Goal: Task Accomplishment & Management: Use online tool/utility

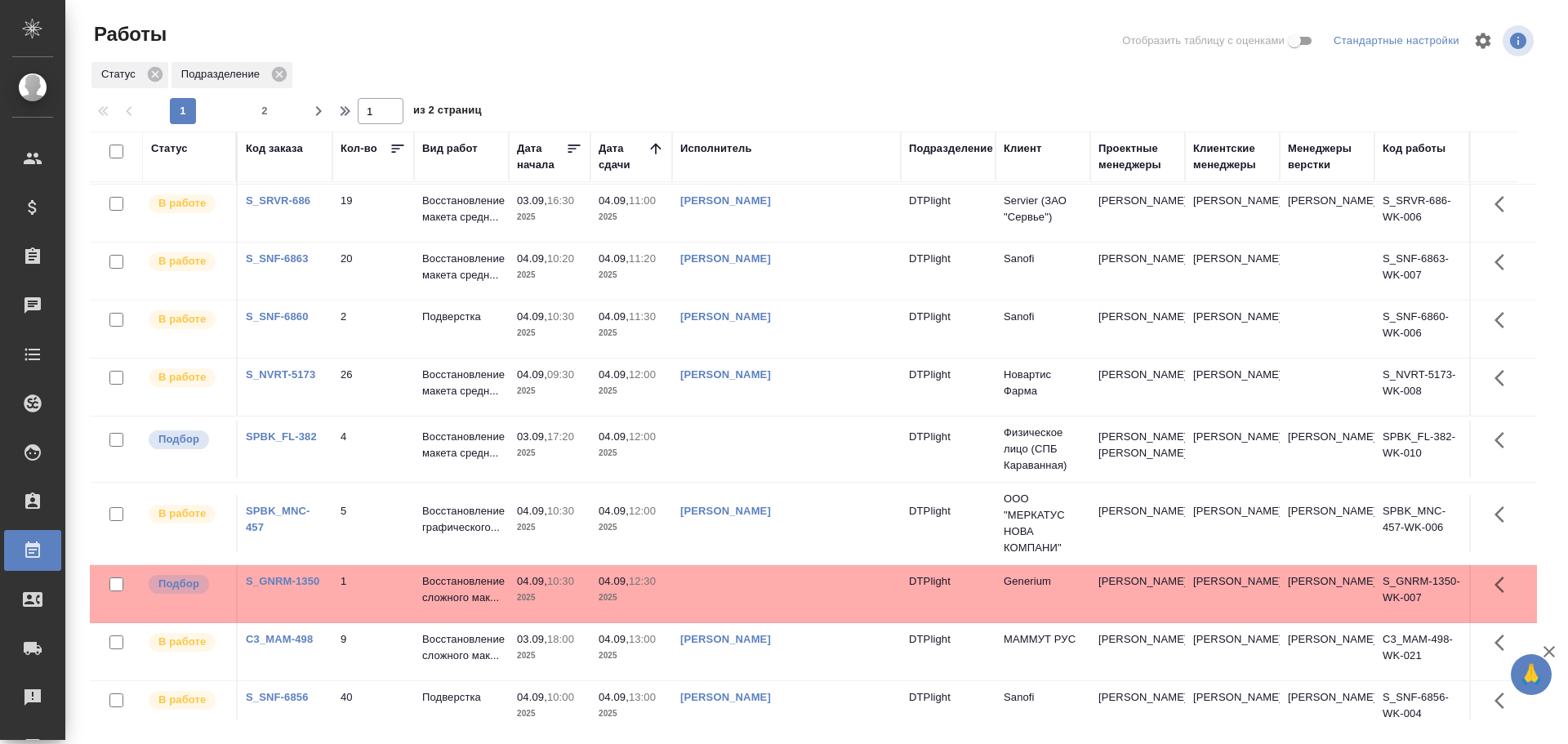
scroll to position [121, 0]
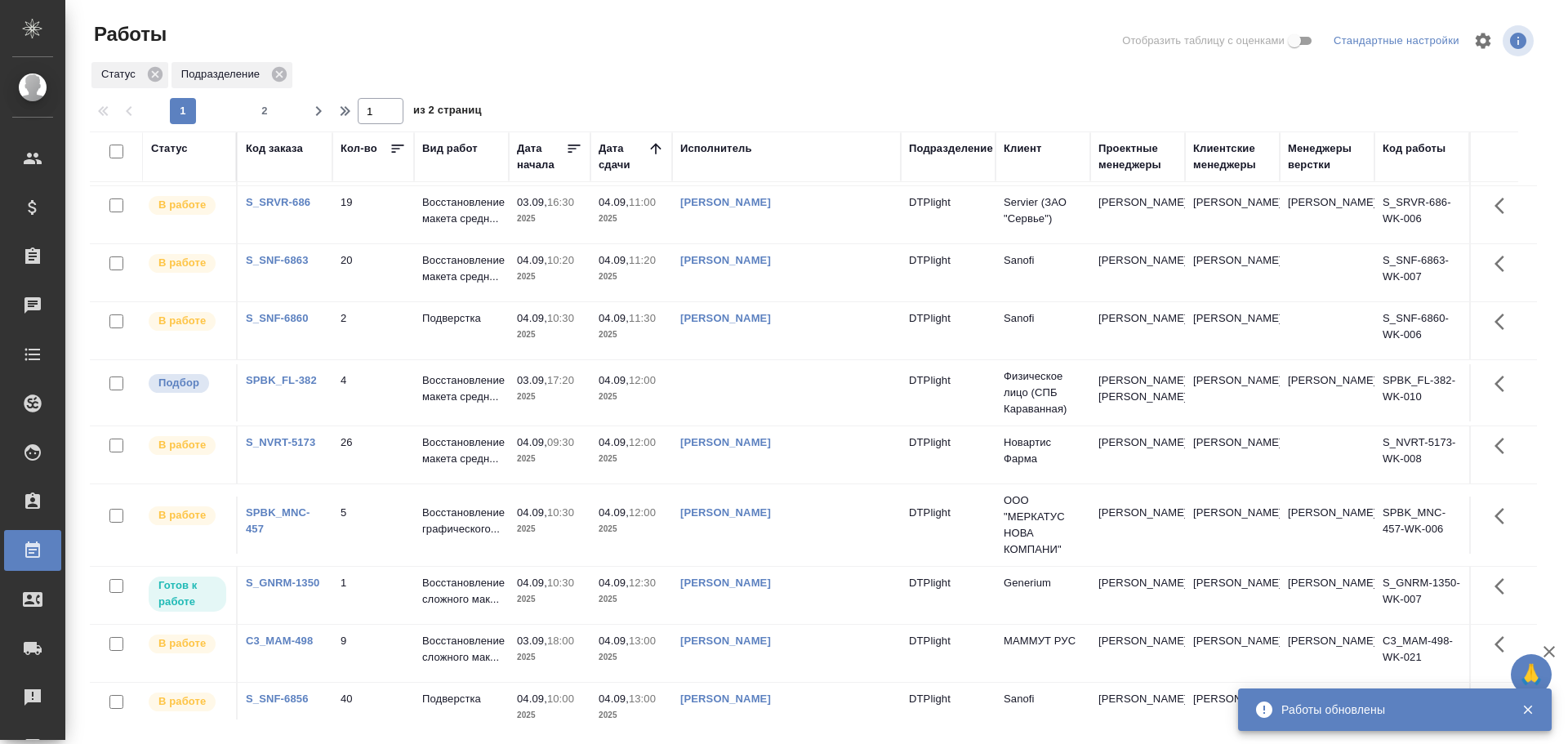
click at [727, 150] on div "Исполнитель" at bounding box center [716, 149] width 72 height 16
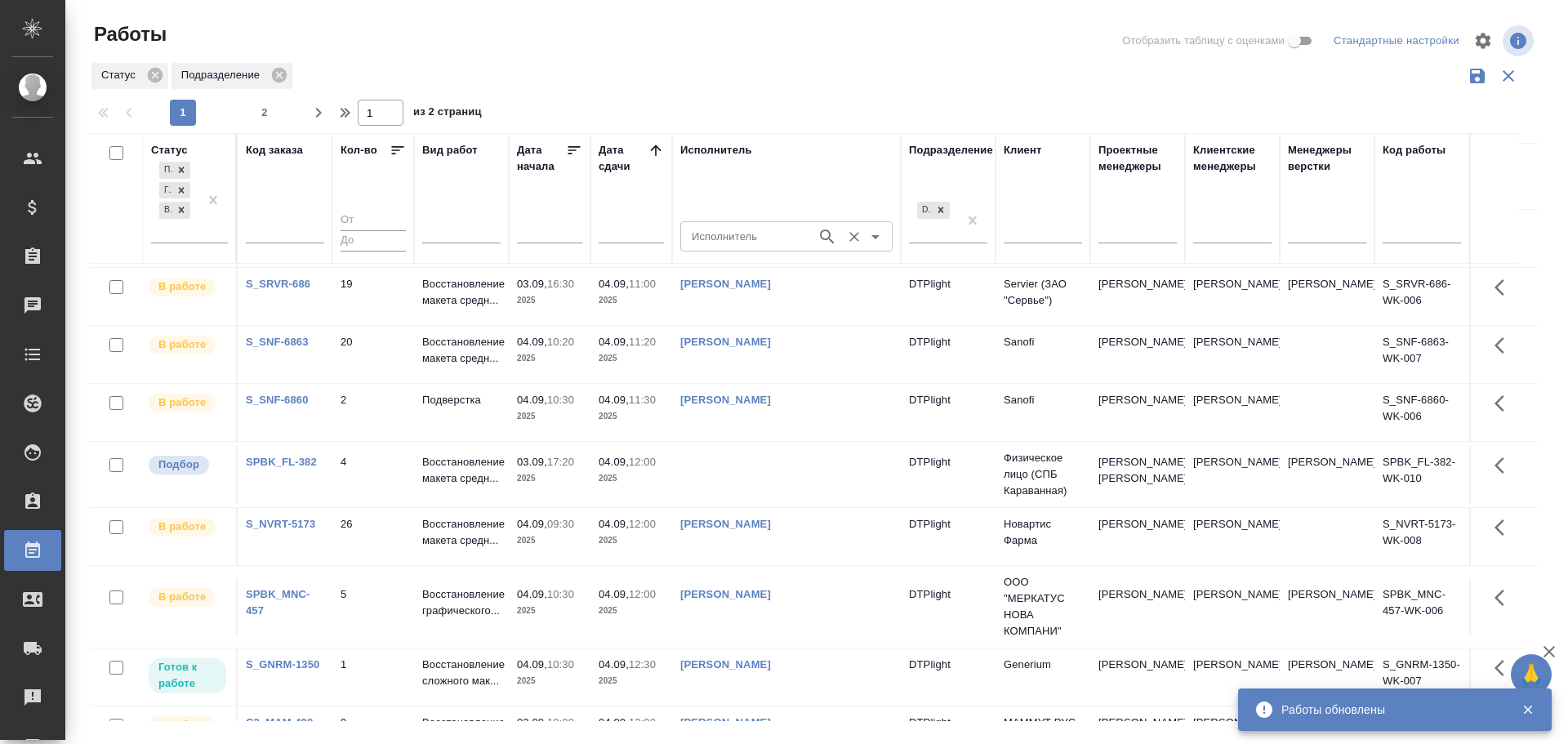
scroll to position [201, 0]
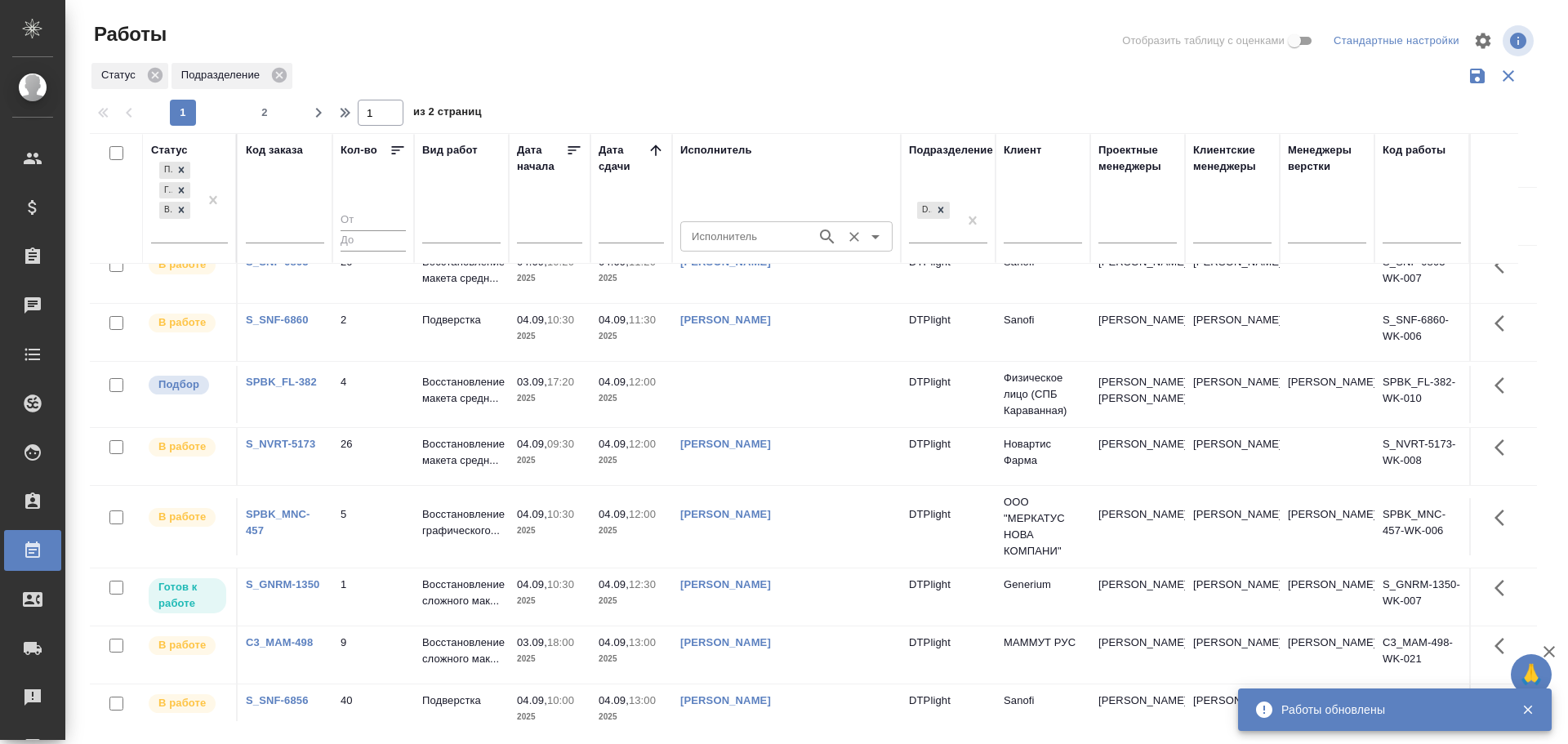
click at [715, 244] on input "Исполнитель" at bounding box center [746, 236] width 123 height 20
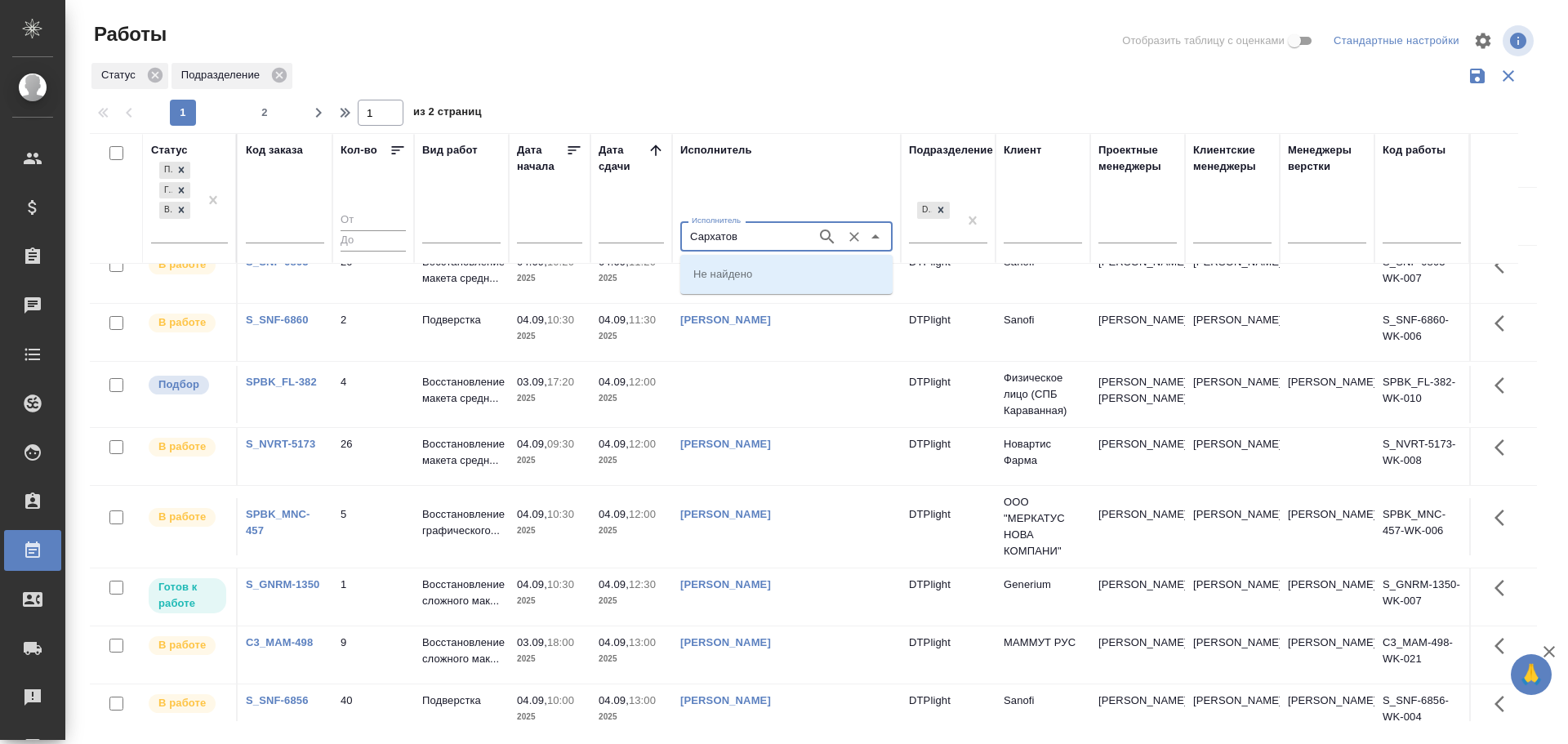
type input "Сархатов"
click at [741, 271] on p "[PERSON_NAME]" at bounding box center [737, 274] width 89 height 16
type input "[PERSON_NAME]"
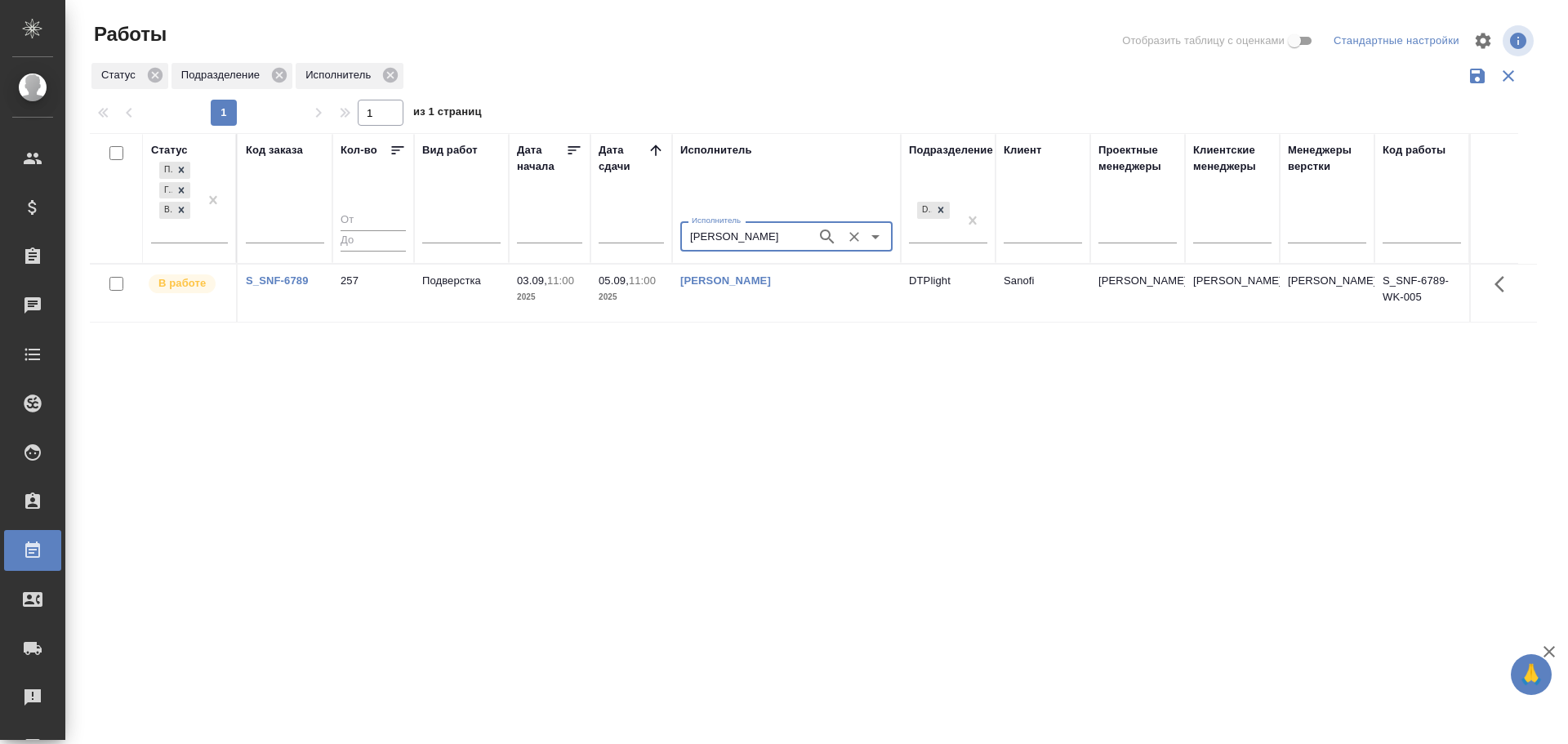
scroll to position [0, 0]
drag, startPoint x: 847, startPoint y: 240, endPoint x: 849, endPoint y: 248, distance: 8.2
click at [847, 240] on icon "Очистить" at bounding box center [854, 237] width 16 height 16
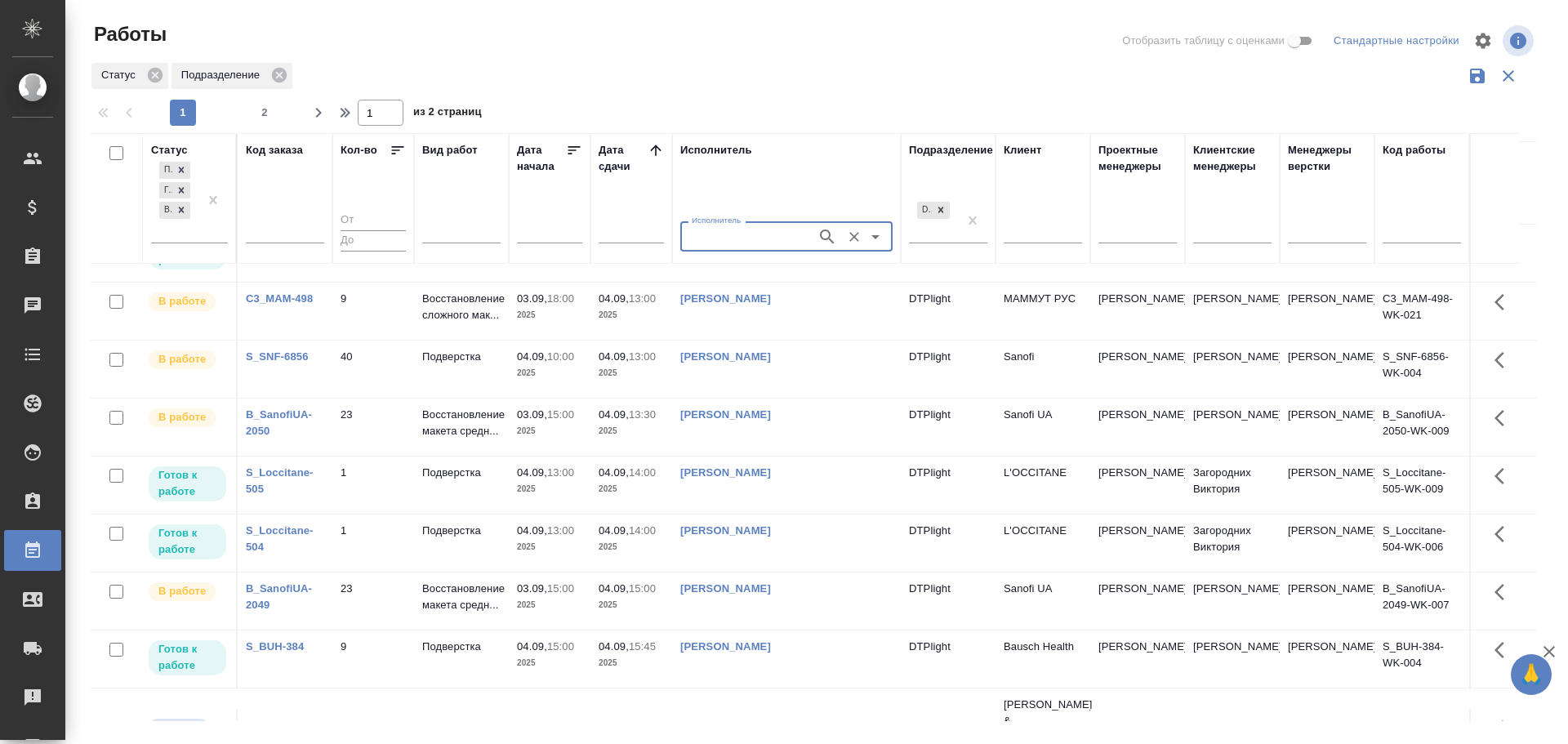
scroll to position [446, 0]
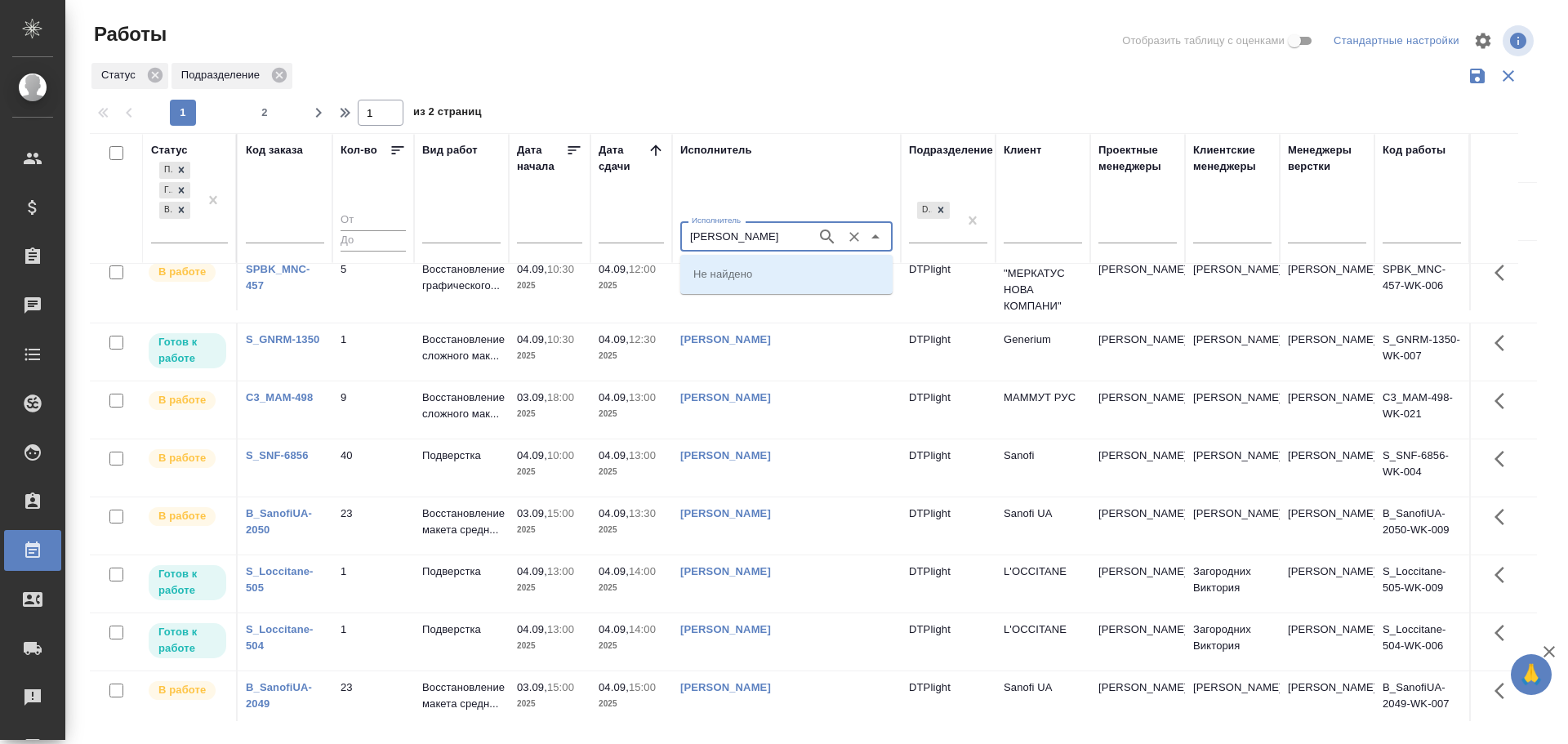
type input "Бартеньева"
click at [736, 303] on p "Бартеньева Светлана Владимировна" at bounding box center [737, 303] width 89 height 16
type input "Бартеньева Светлана Владимировна"
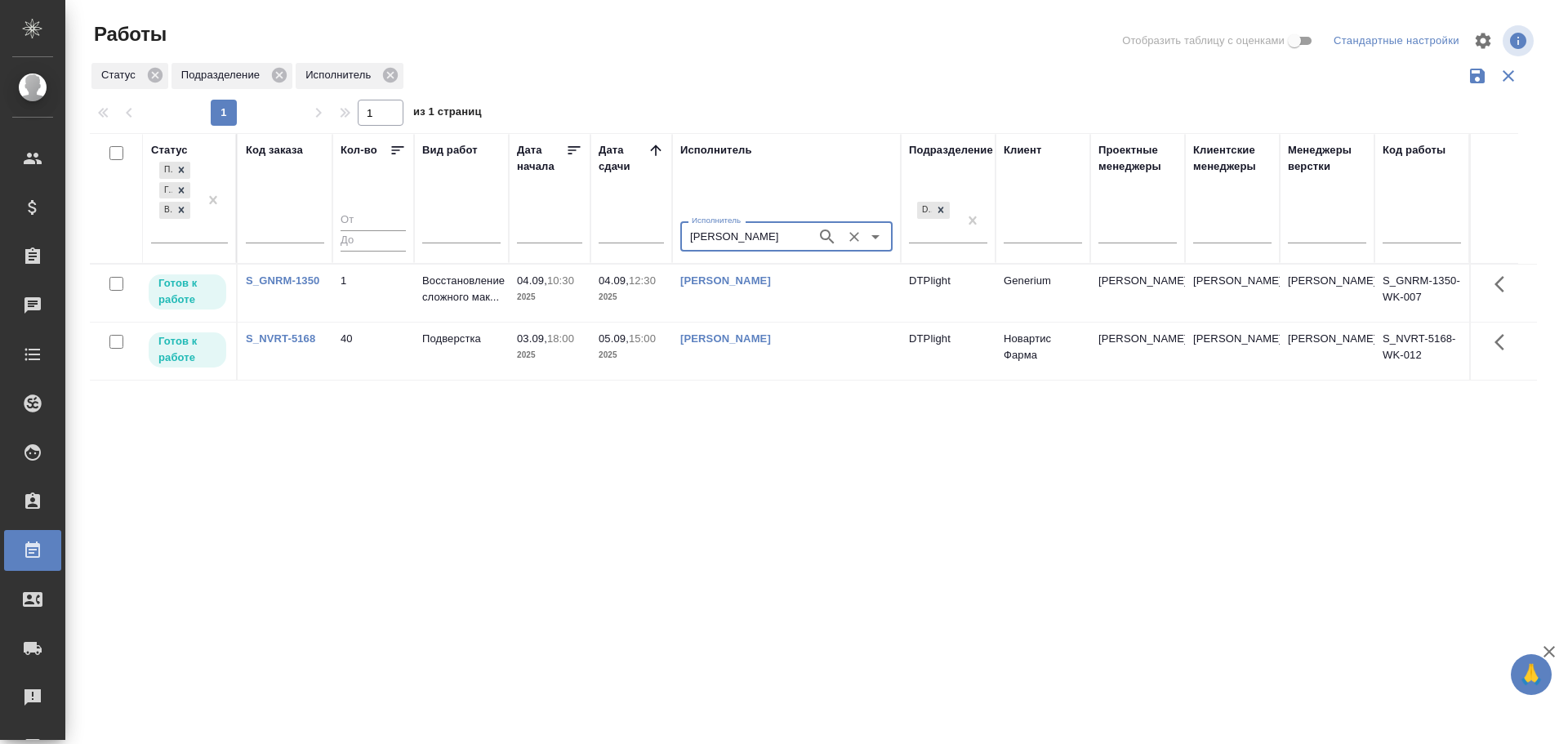
scroll to position [0, 0]
click at [856, 239] on icon "Очистить" at bounding box center [854, 237] width 10 height 10
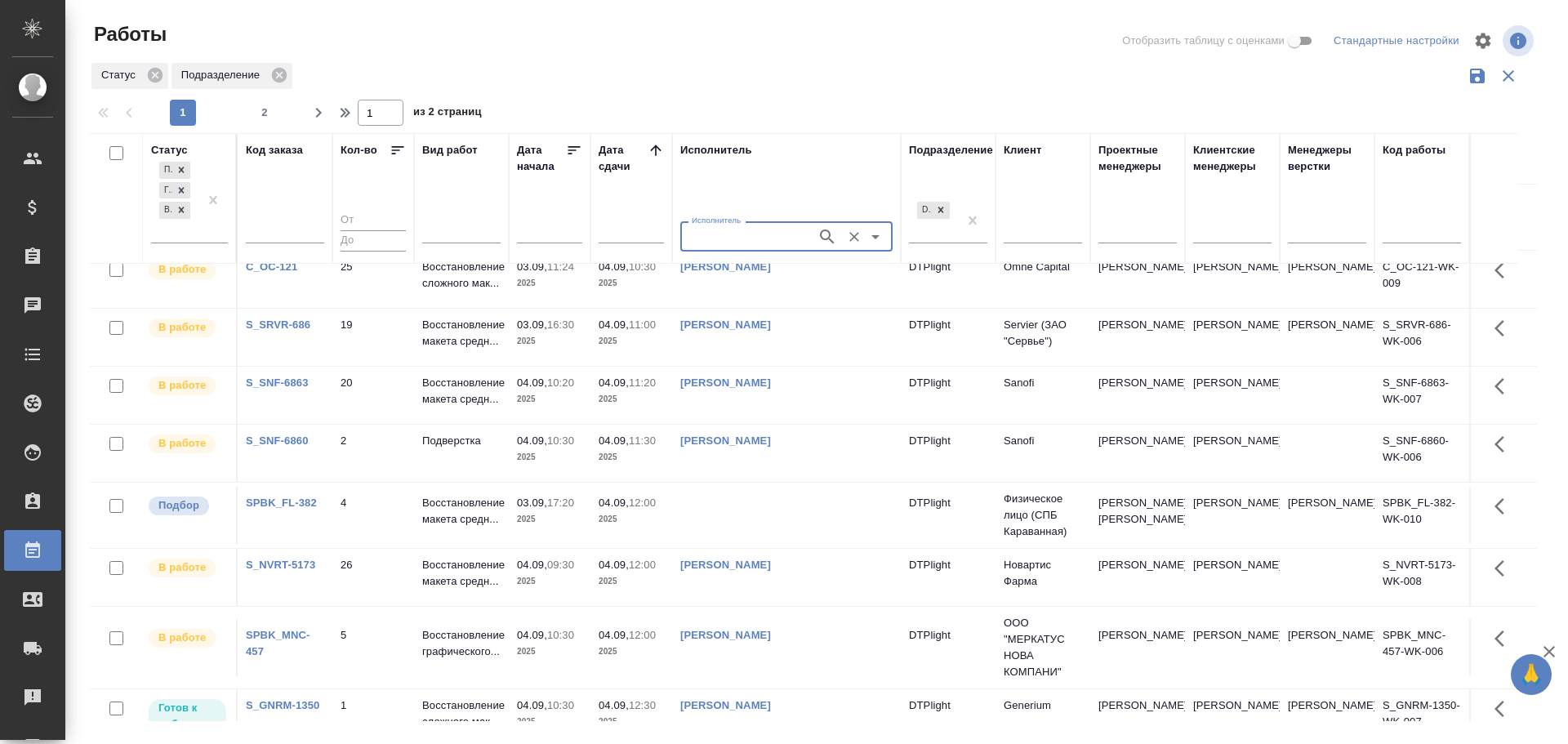
scroll to position [82, 0]
click at [744, 537] on td at bounding box center [786, 514] width 229 height 57
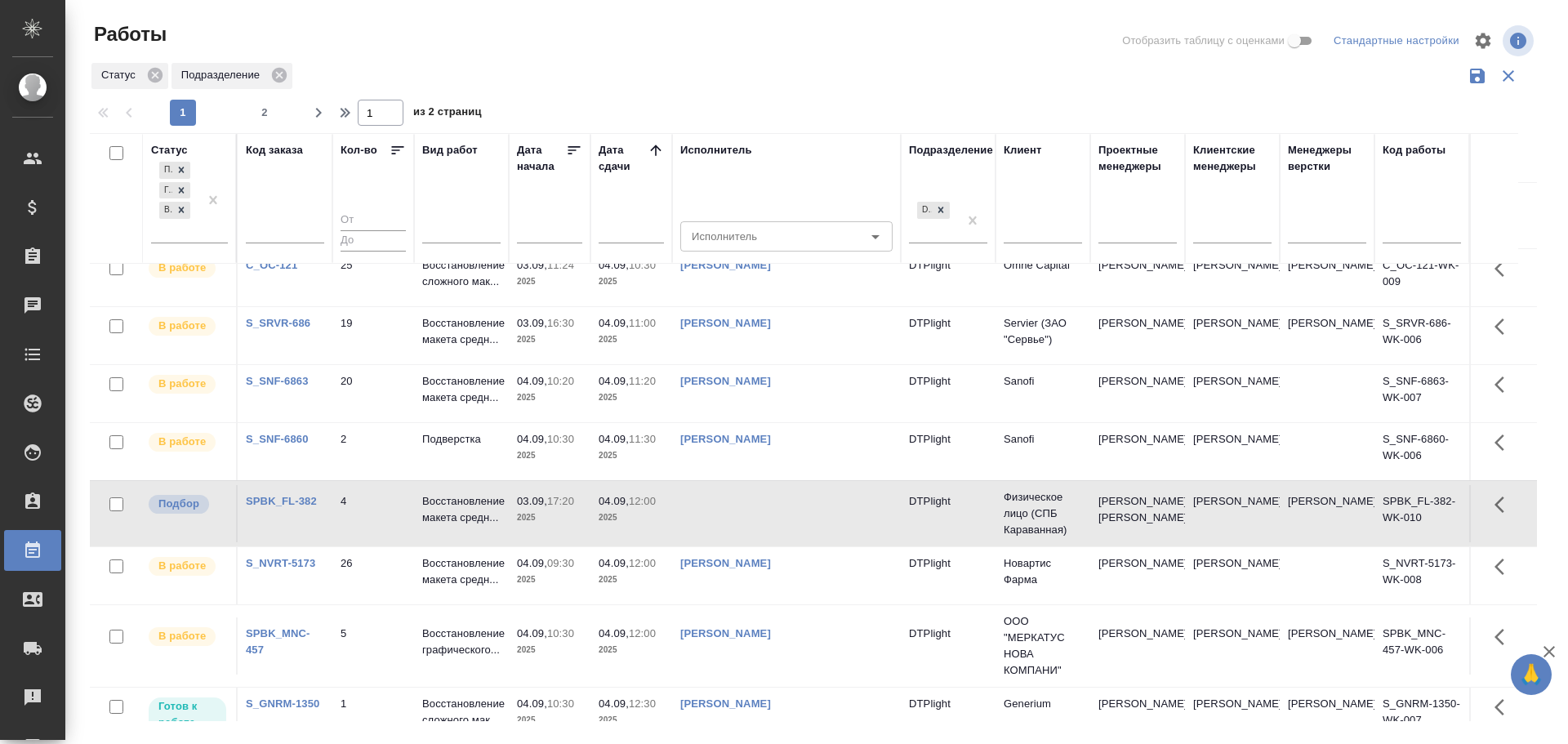
click at [744, 537] on td at bounding box center [786, 514] width 229 height 57
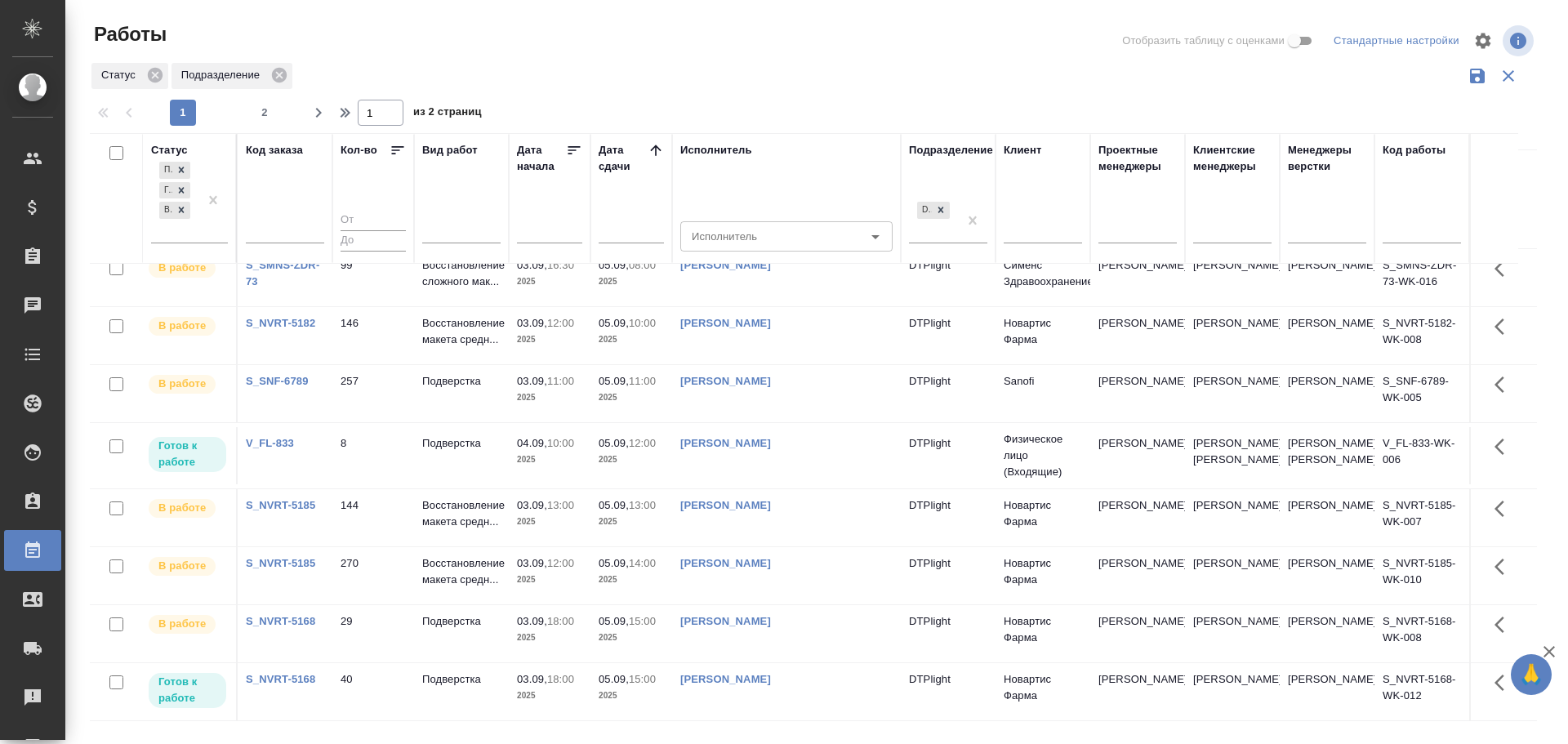
scroll to position [1100, 0]
click at [312, 111] on icon "button" at bounding box center [319, 113] width 20 height 20
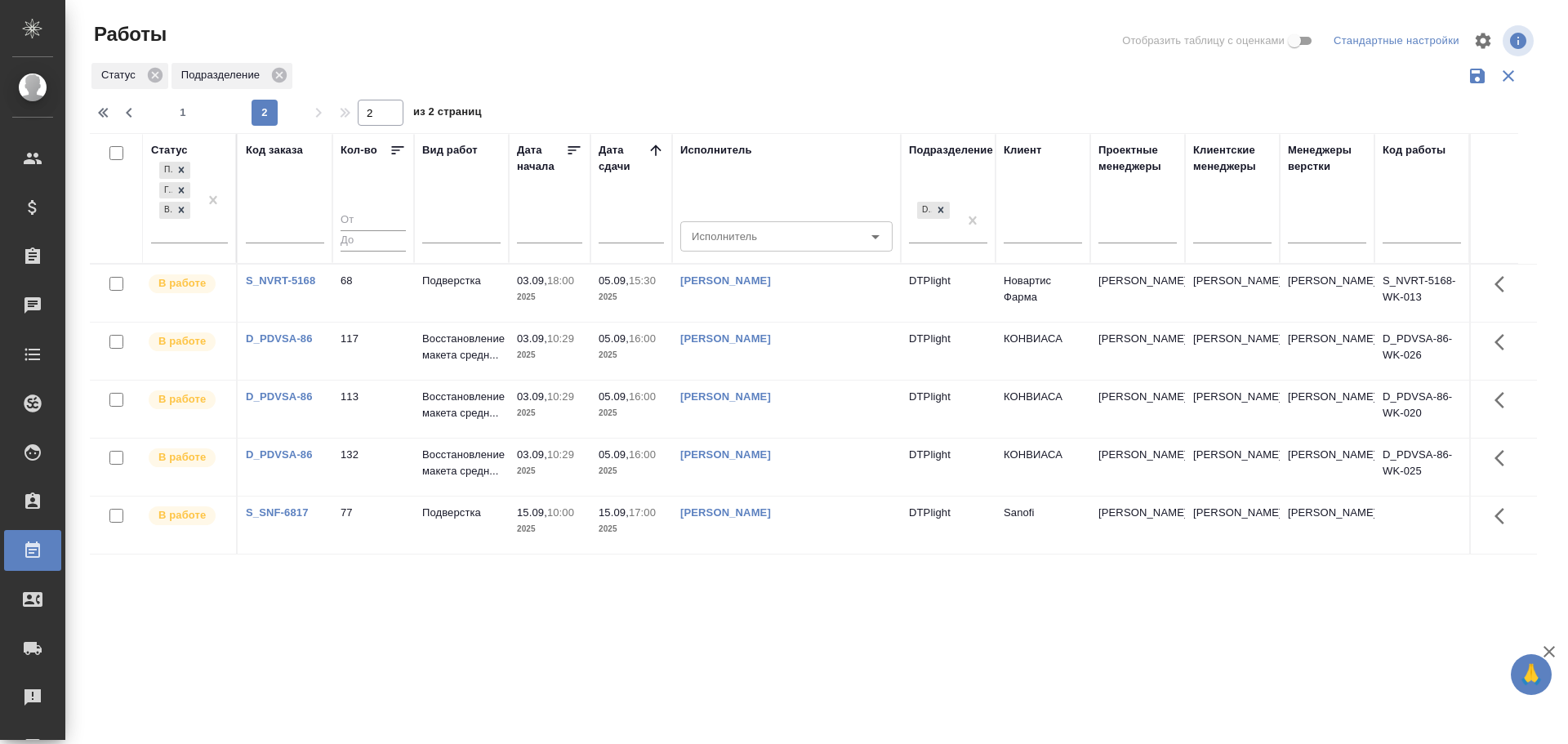
scroll to position [0, 0]
click at [107, 113] on icon "button" at bounding box center [105, 113] width 20 height 20
type input "1"
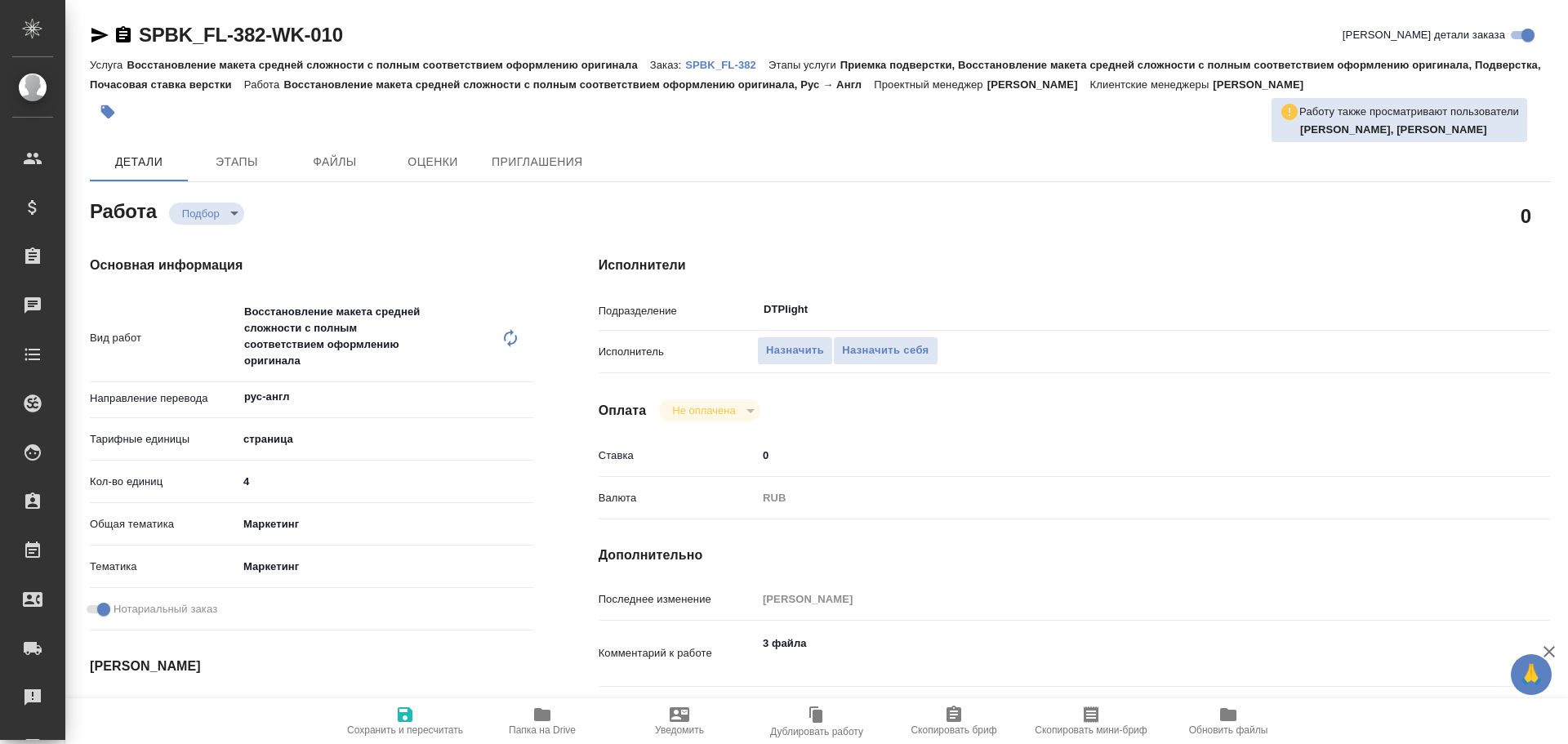
type textarea "x"
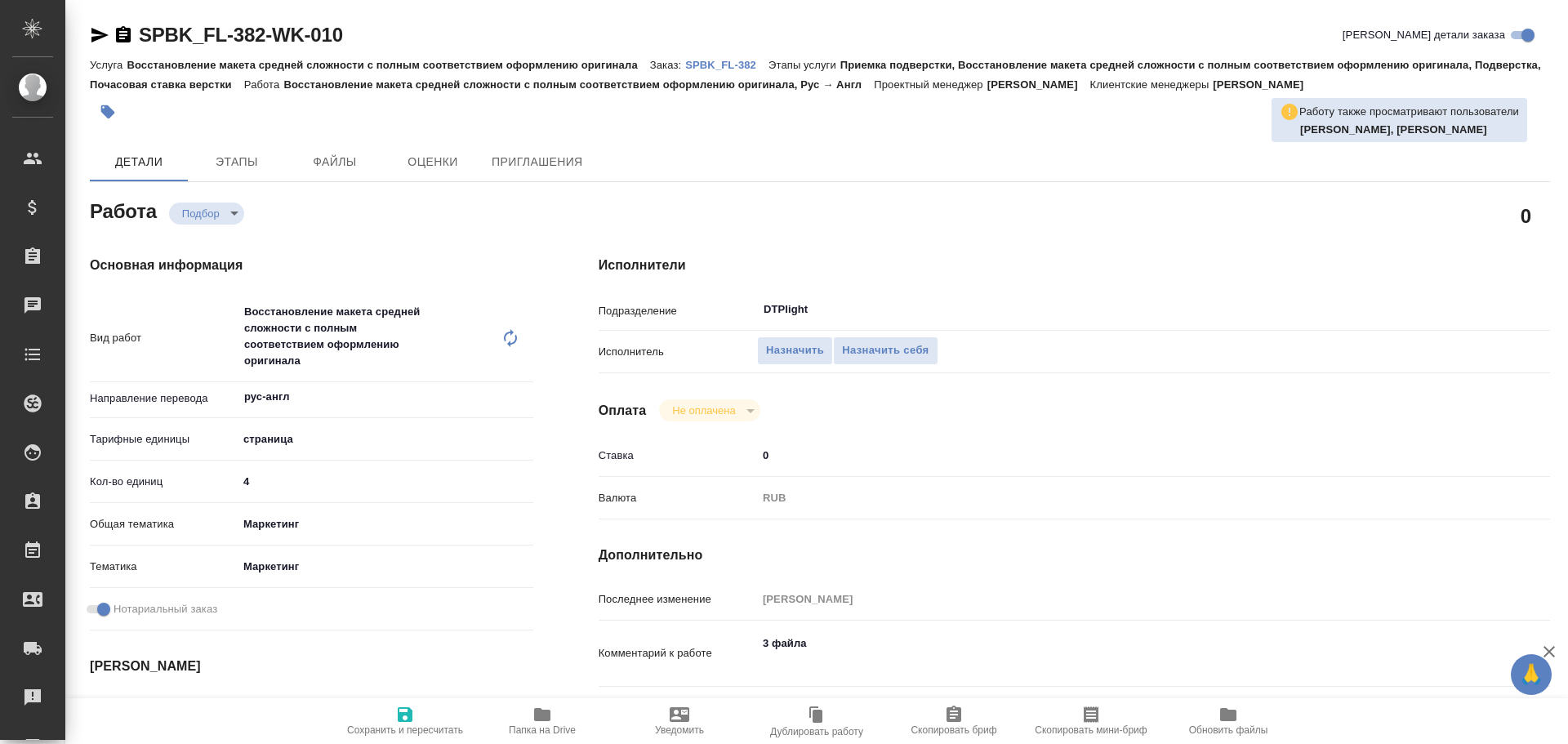
type textarea "x"
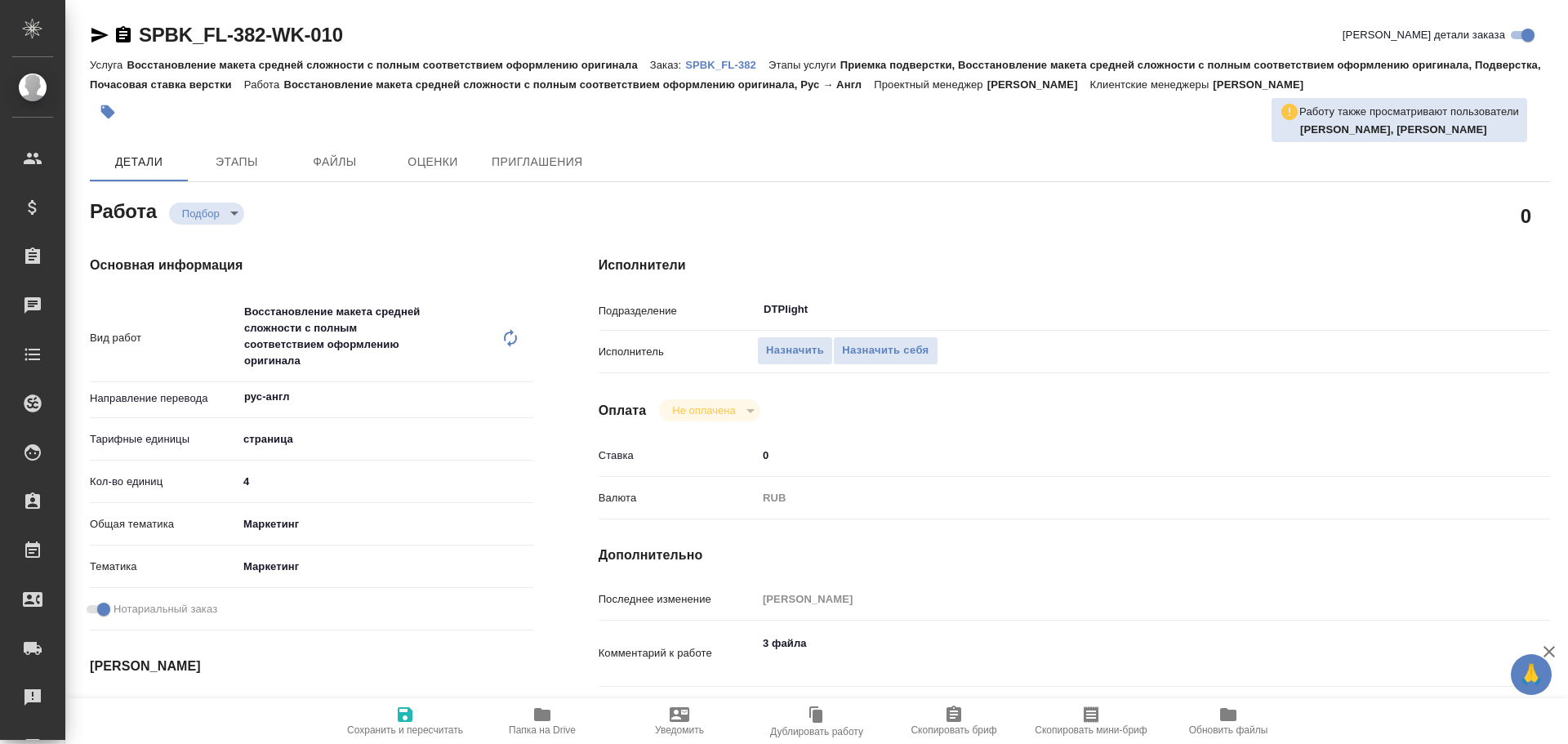
type textarea "x"
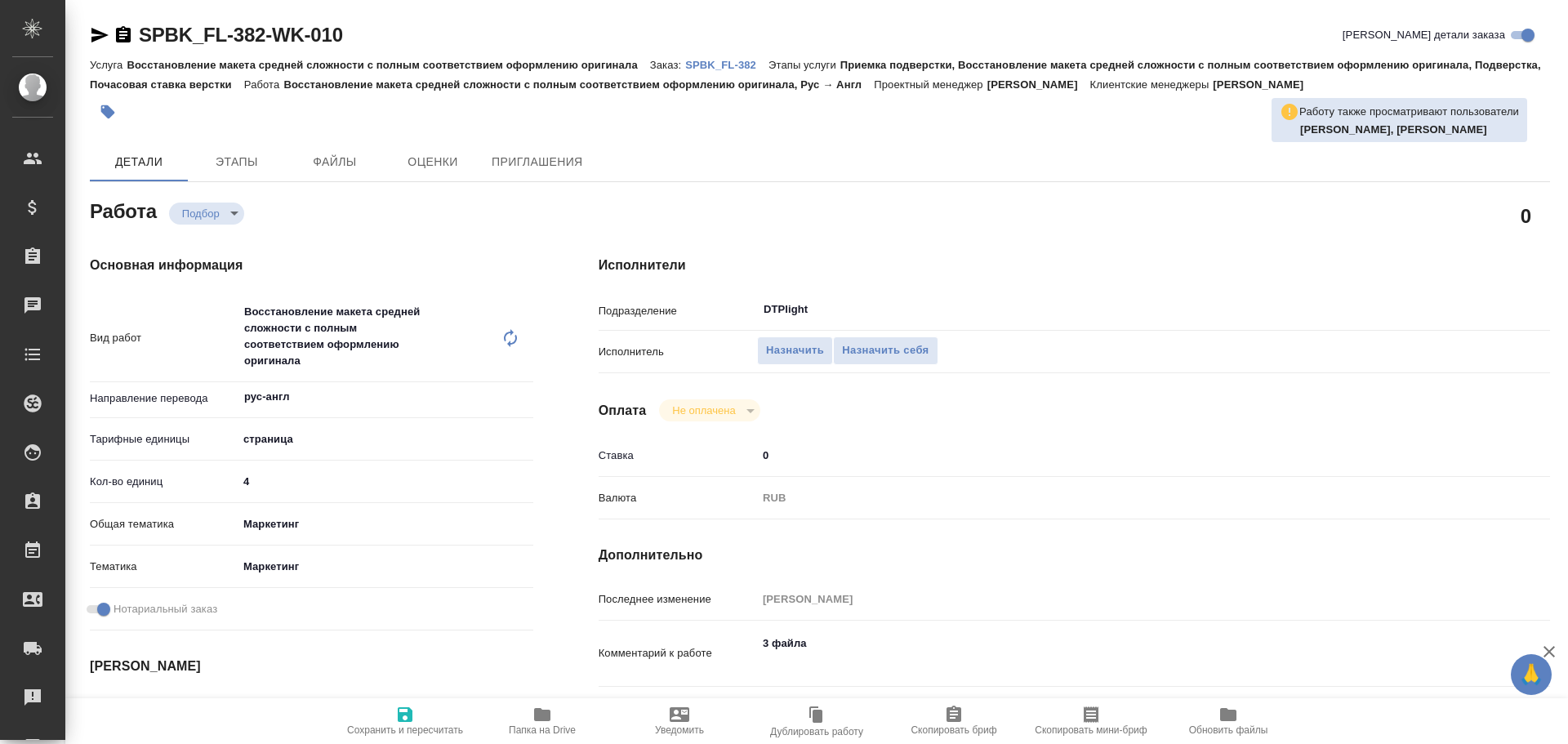
type textarea "x"
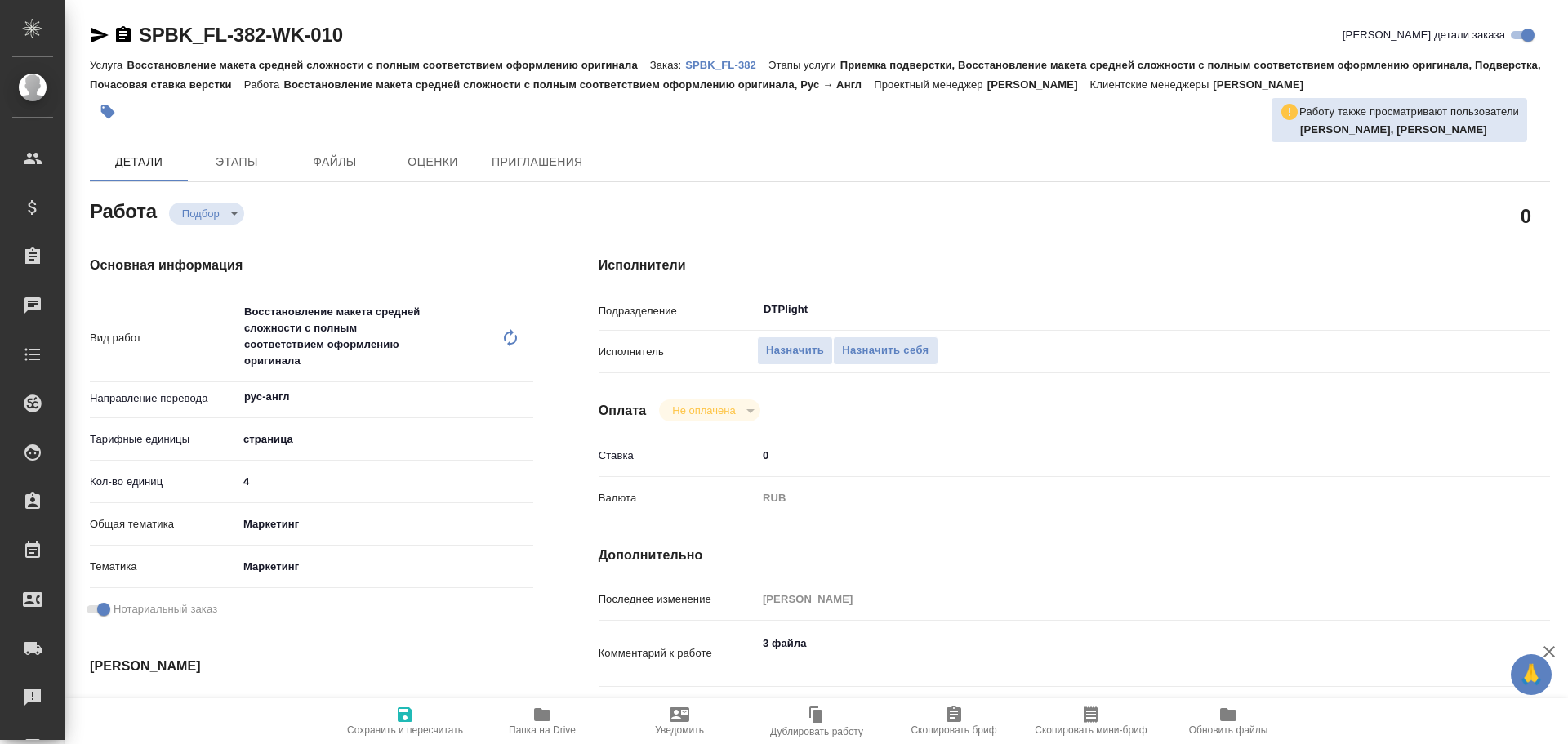
type textarea "x"
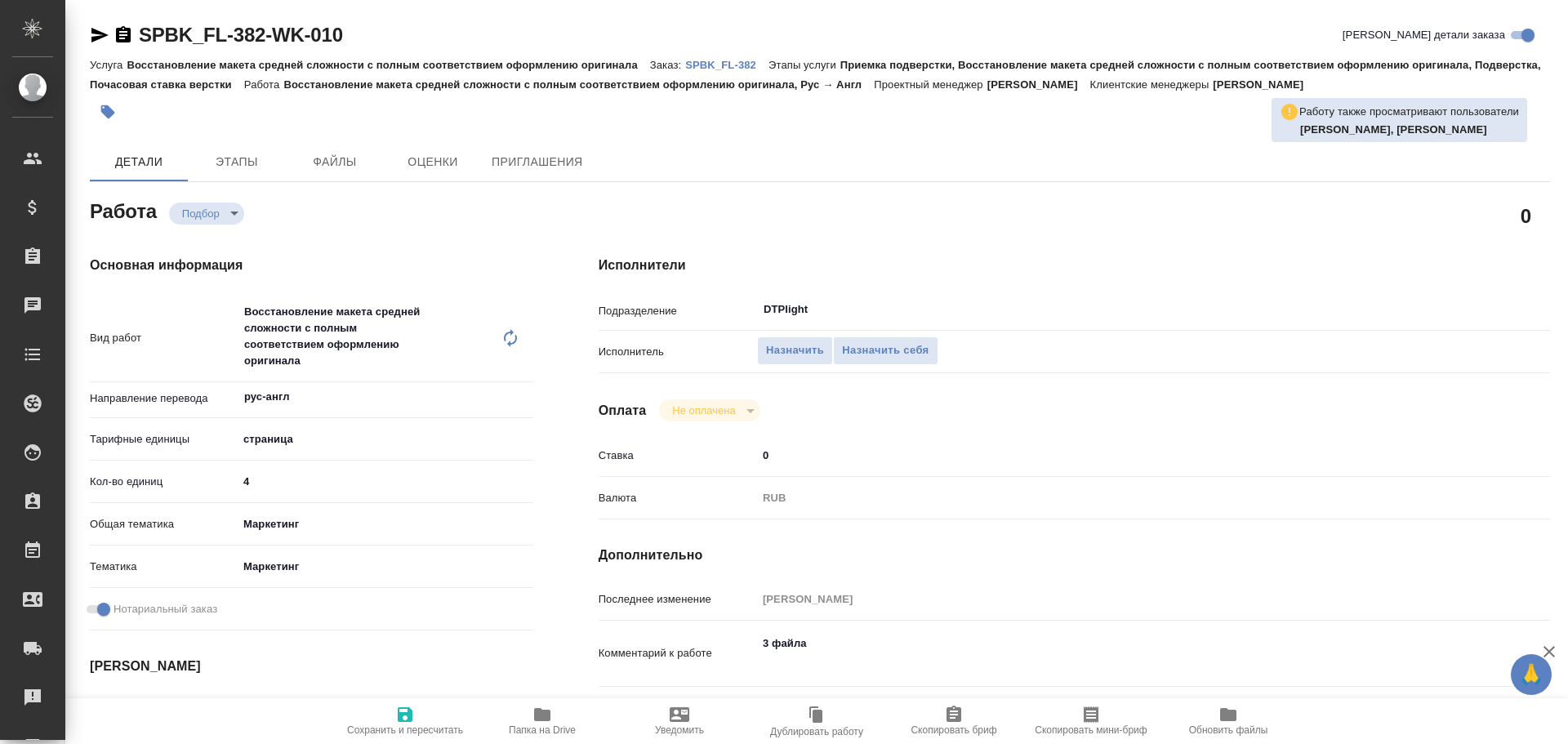
type textarea "x"
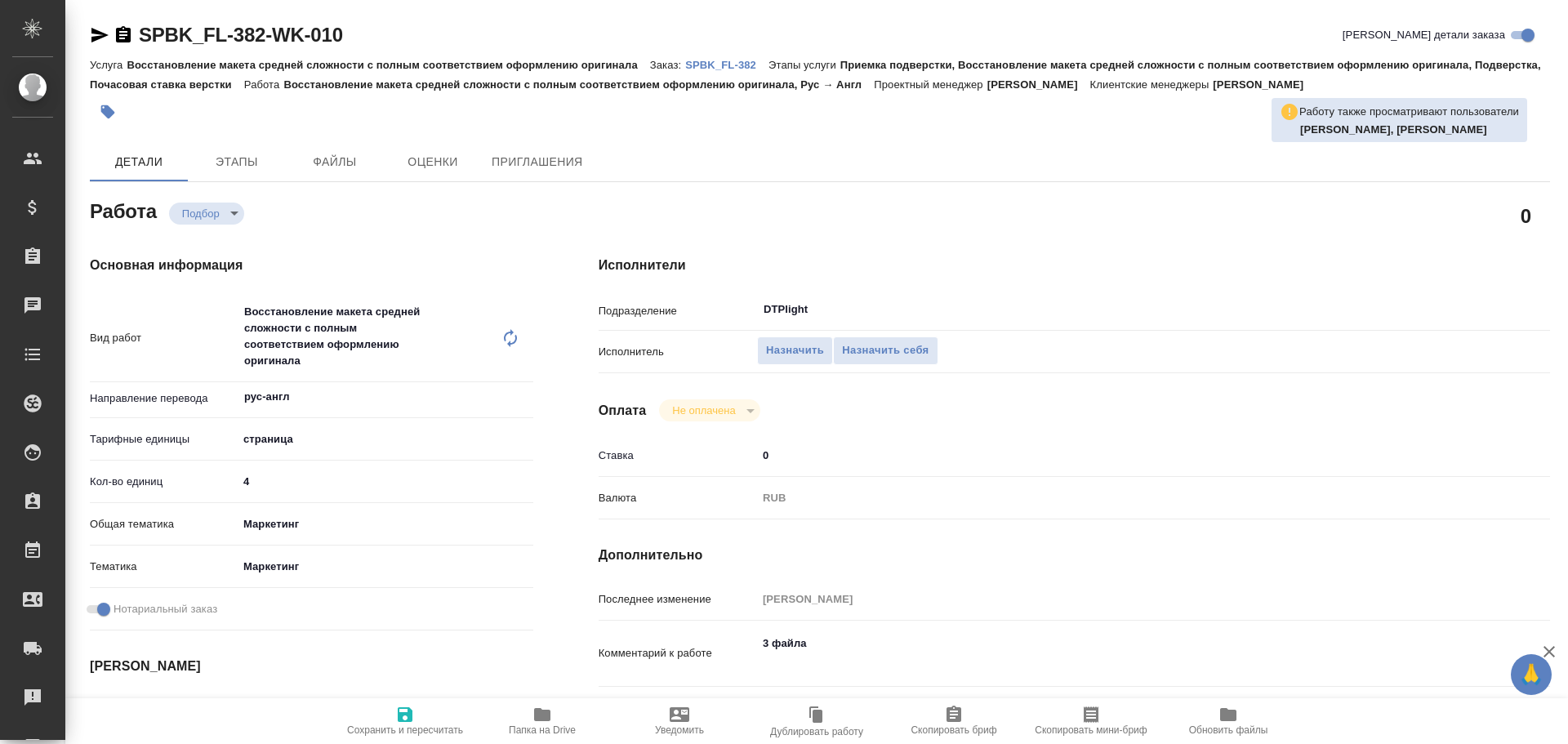
drag, startPoint x: 99, startPoint y: 36, endPoint x: 108, endPoint y: 43, distance: 11.4
click at [99, 36] on icon "button" at bounding box center [100, 35] width 17 height 15
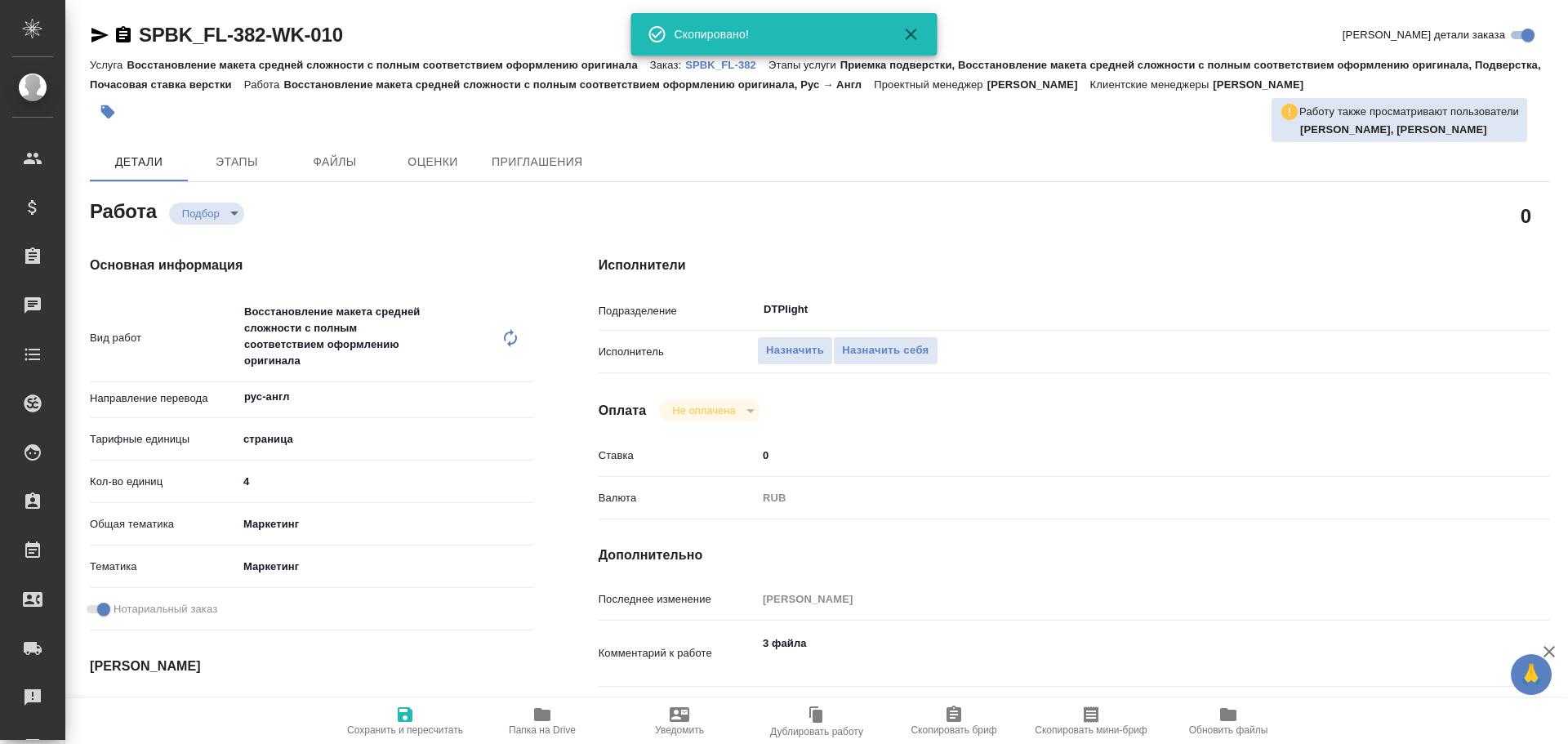
type textarea "x"
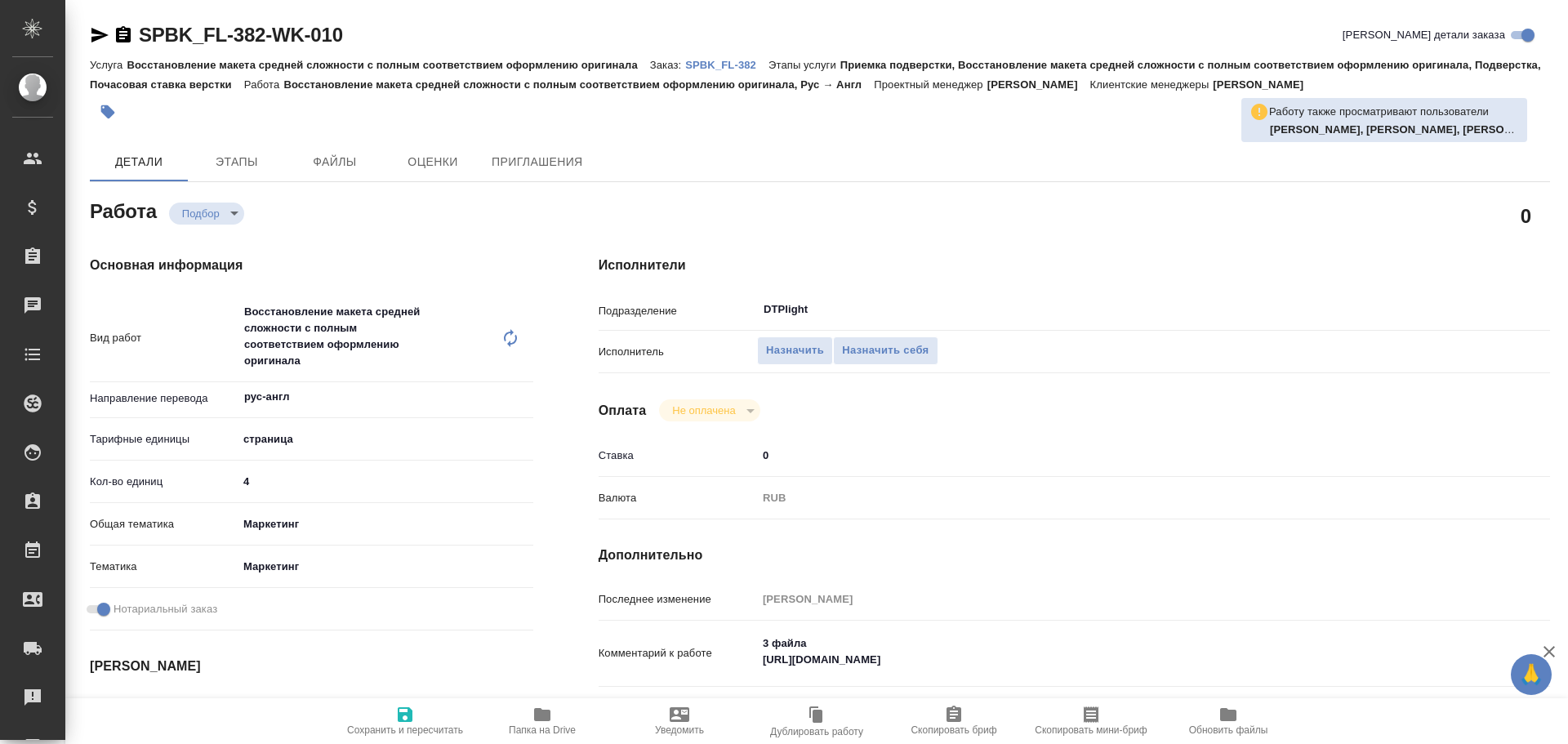
type textarea "x"
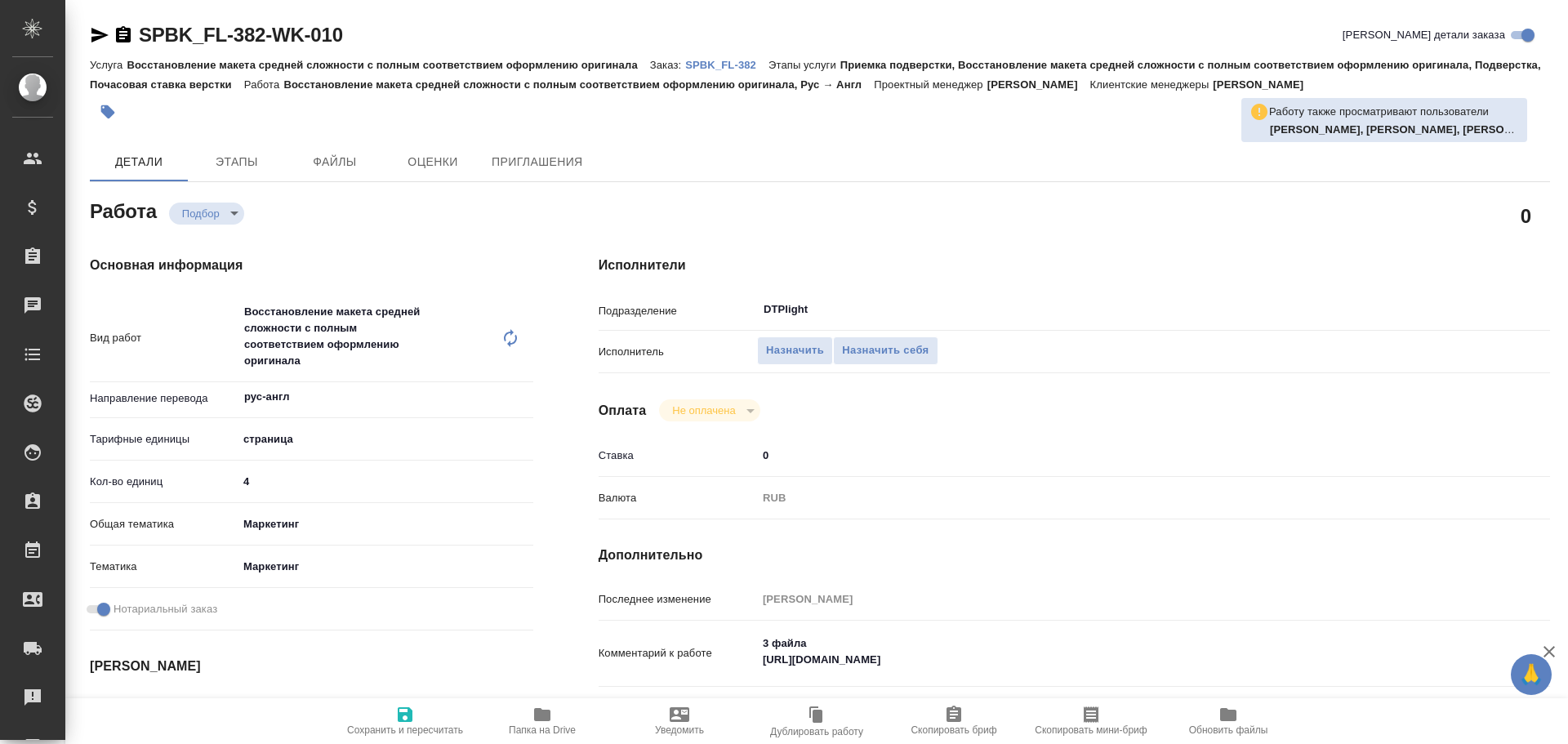
type textarea "x"
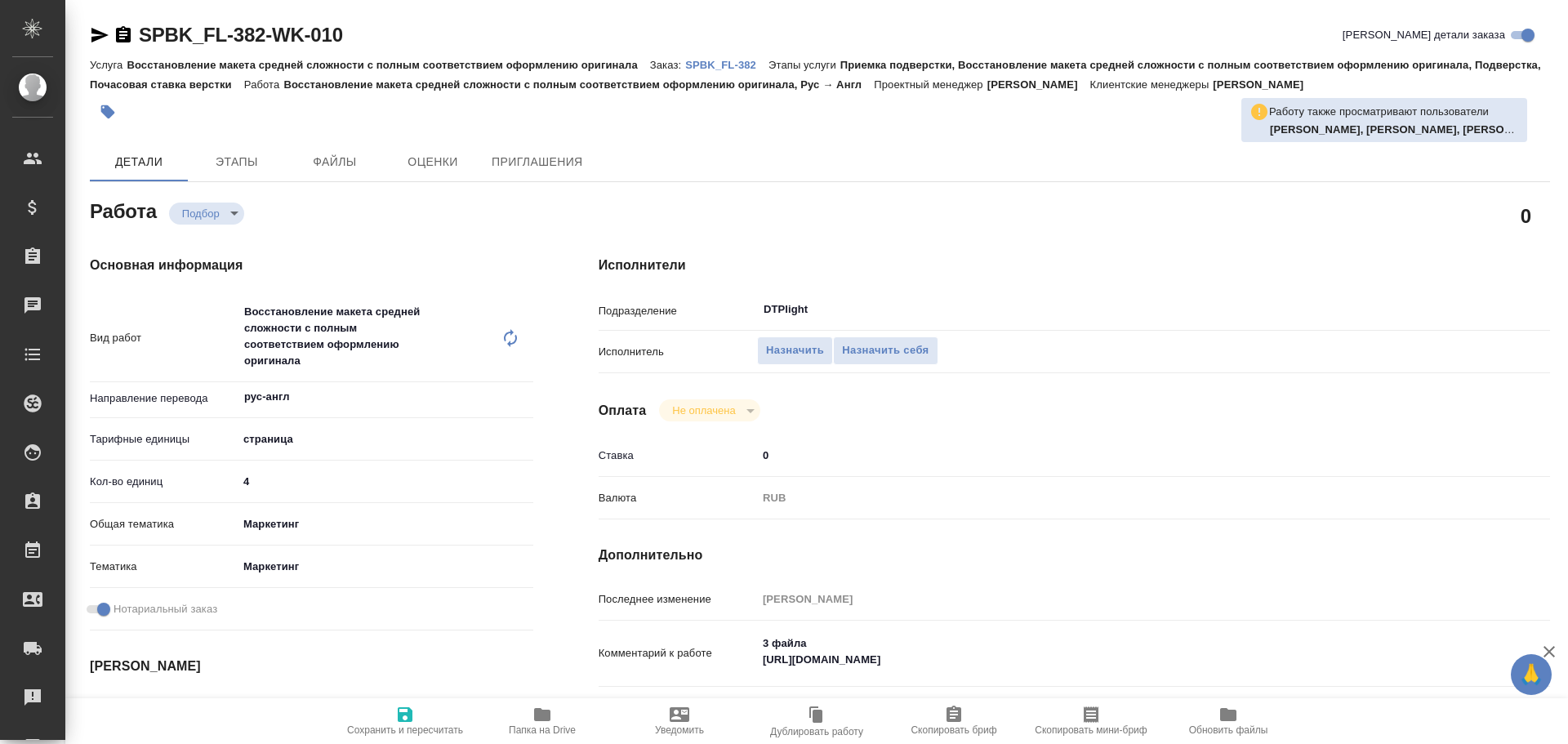
type textarea "x"
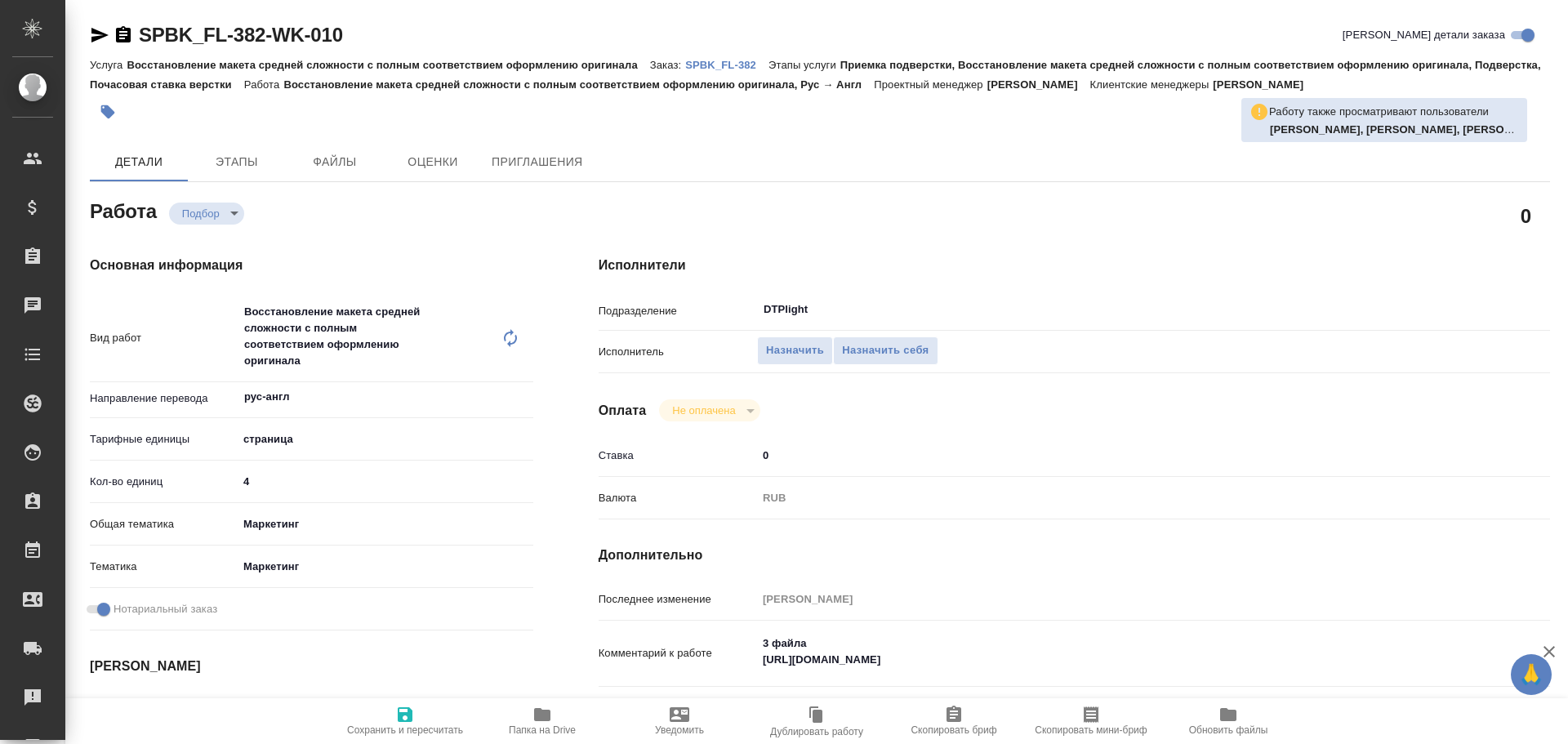
type textarea "x"
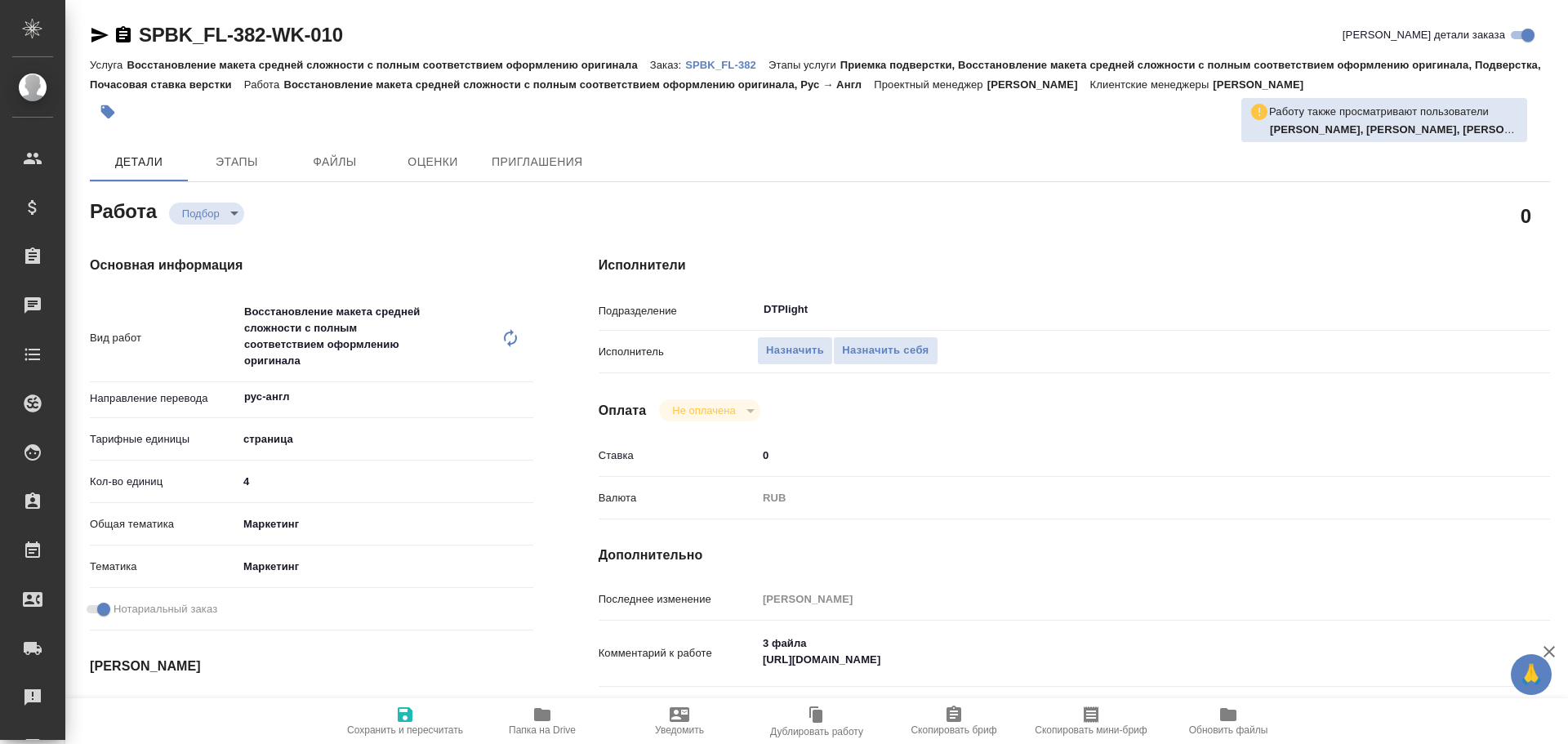
type textarea "x"
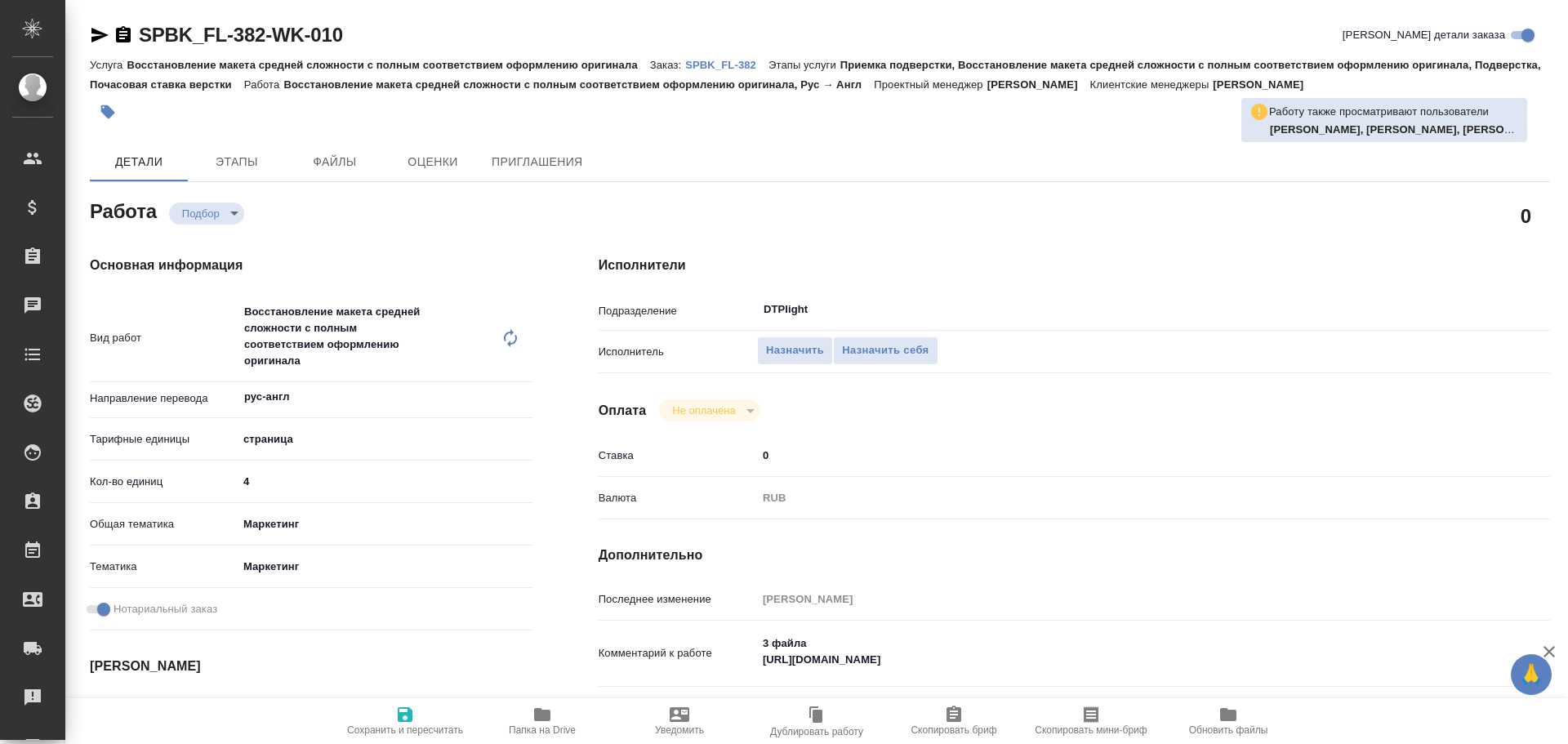
type textarea "x"
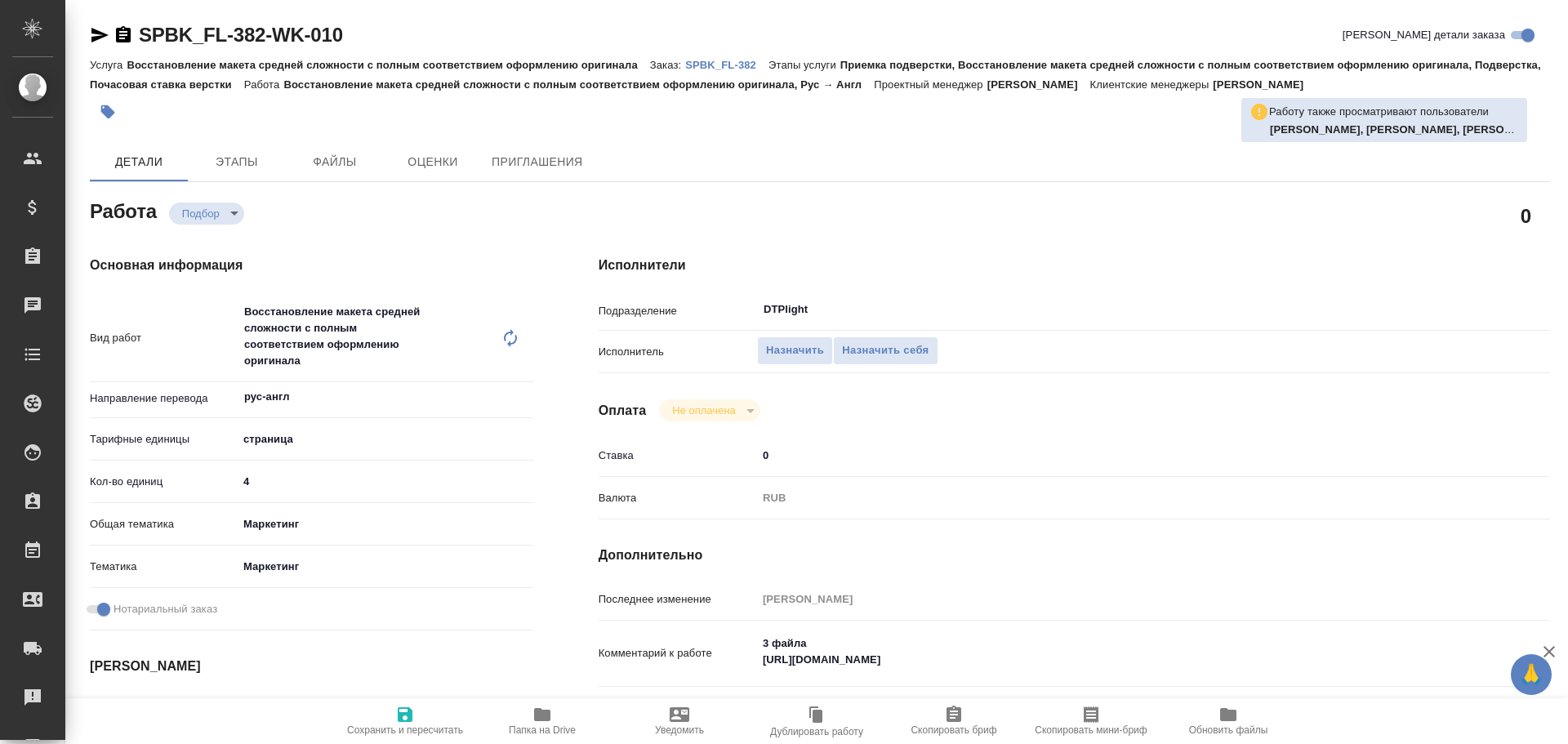
type textarea "x"
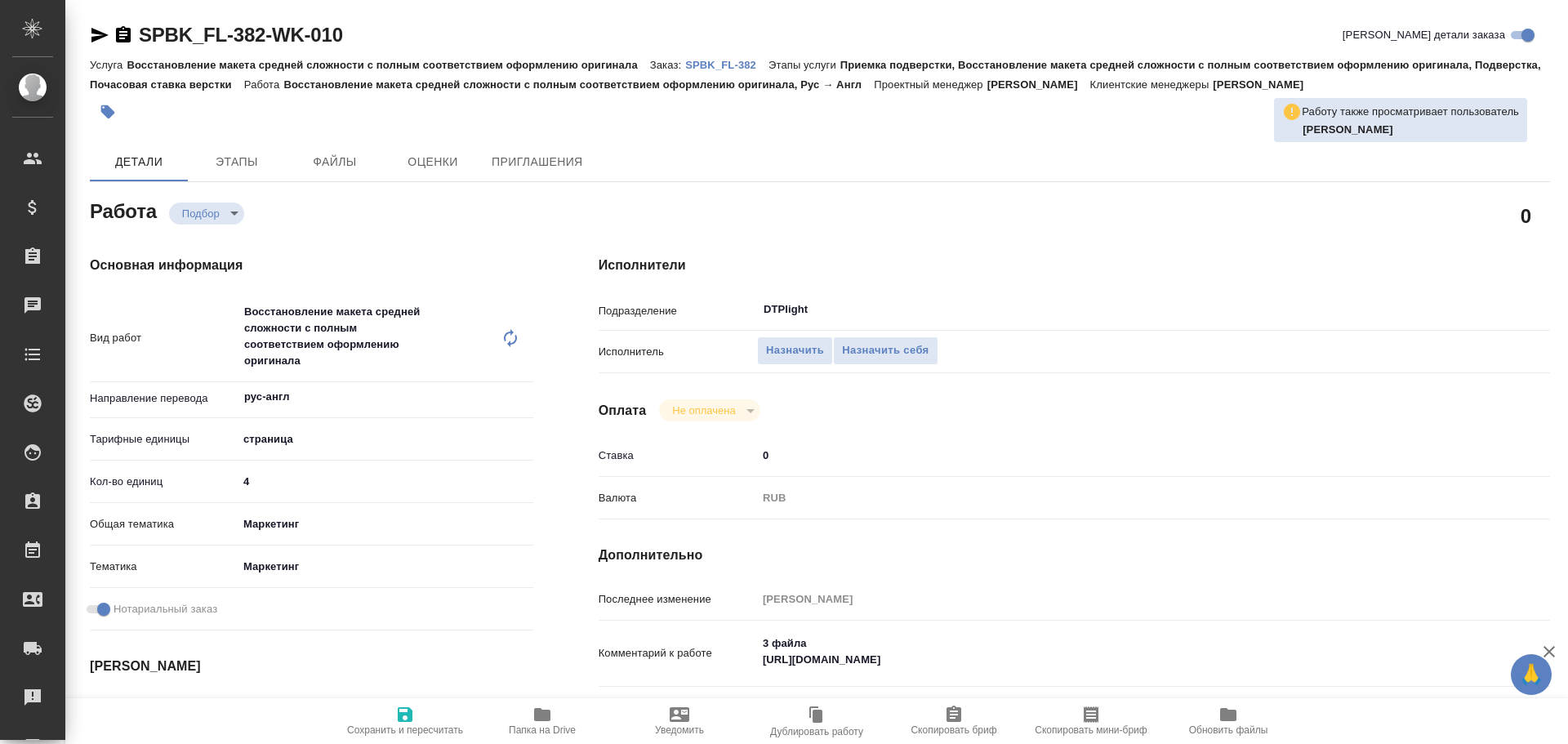
type textarea "x"
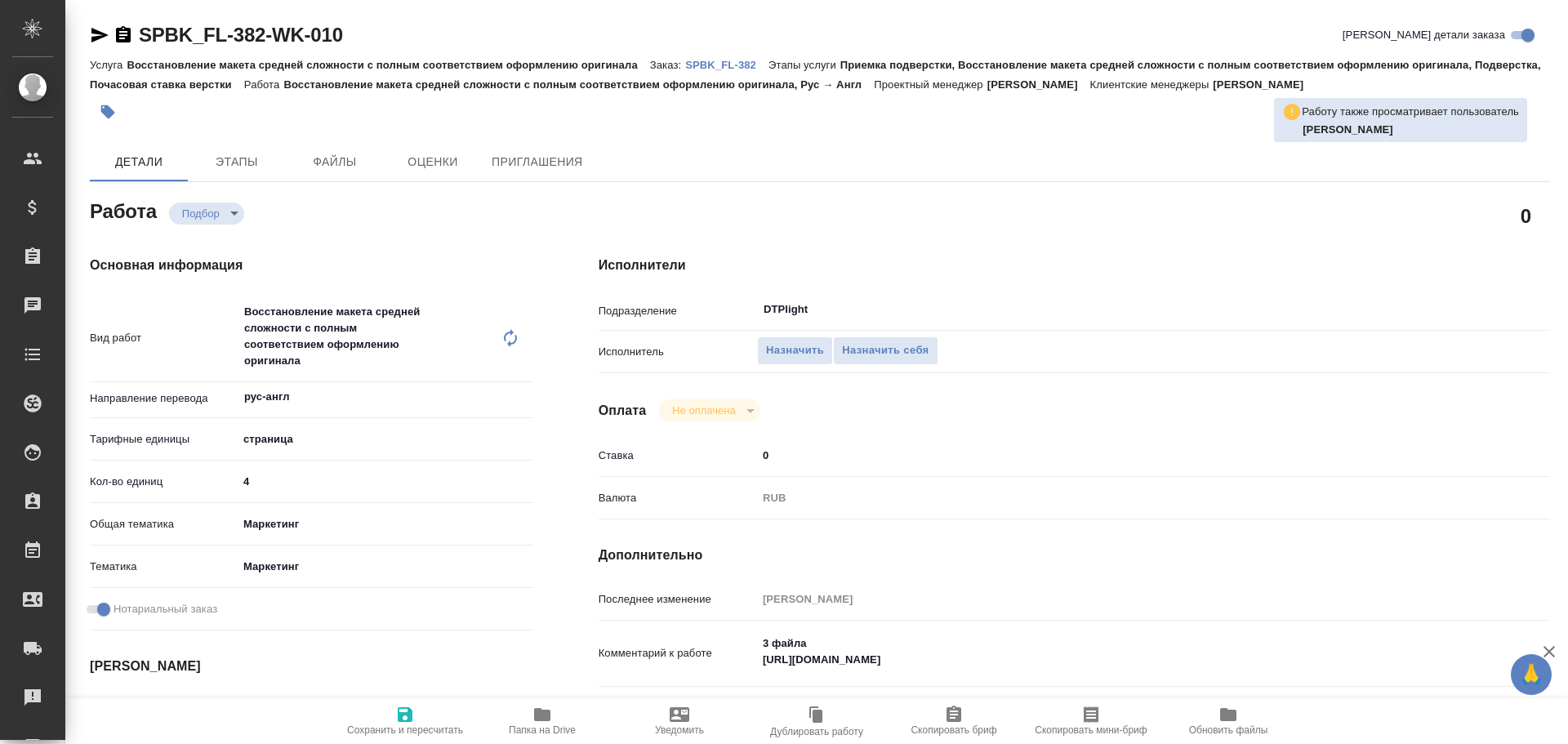
type textarea "x"
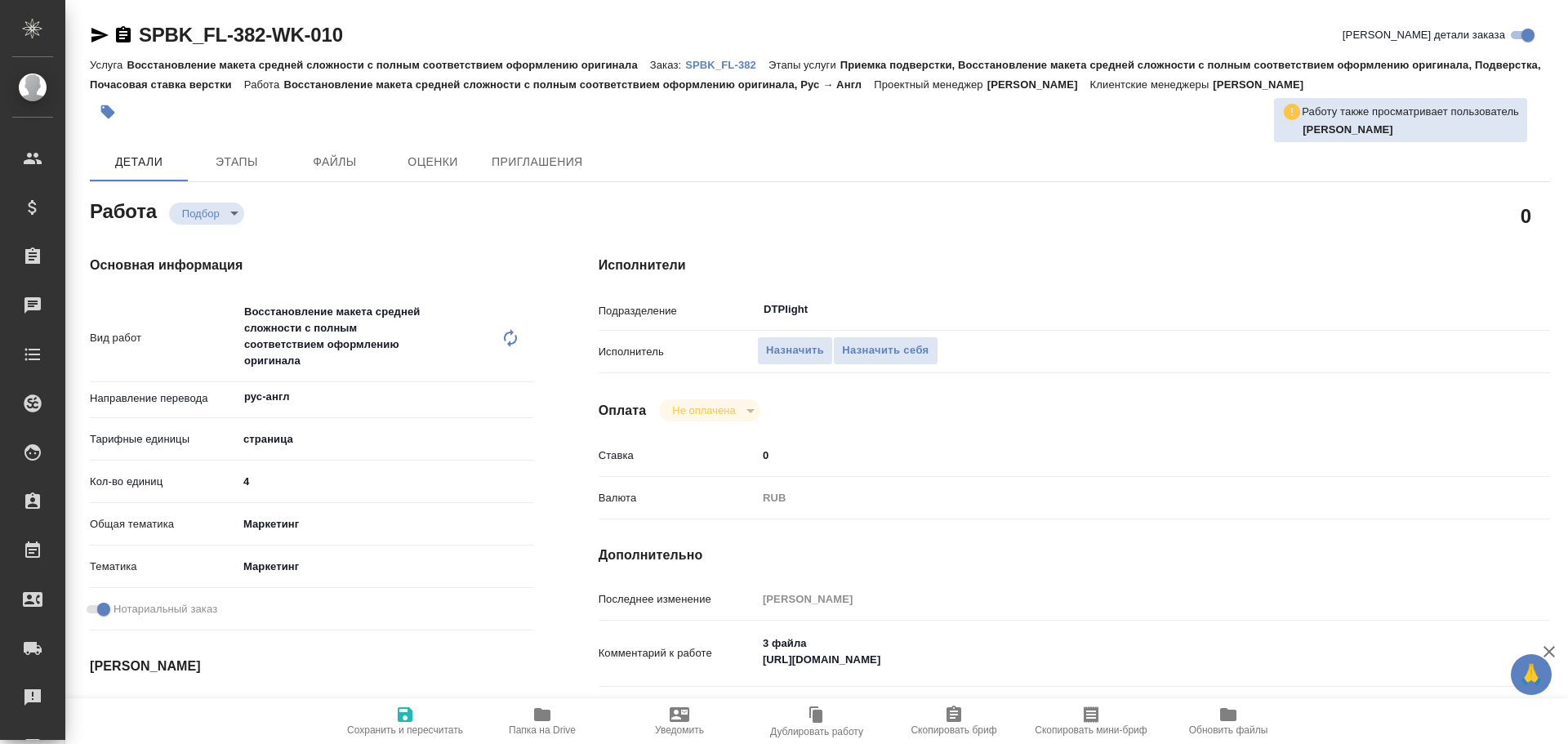
type textarea "x"
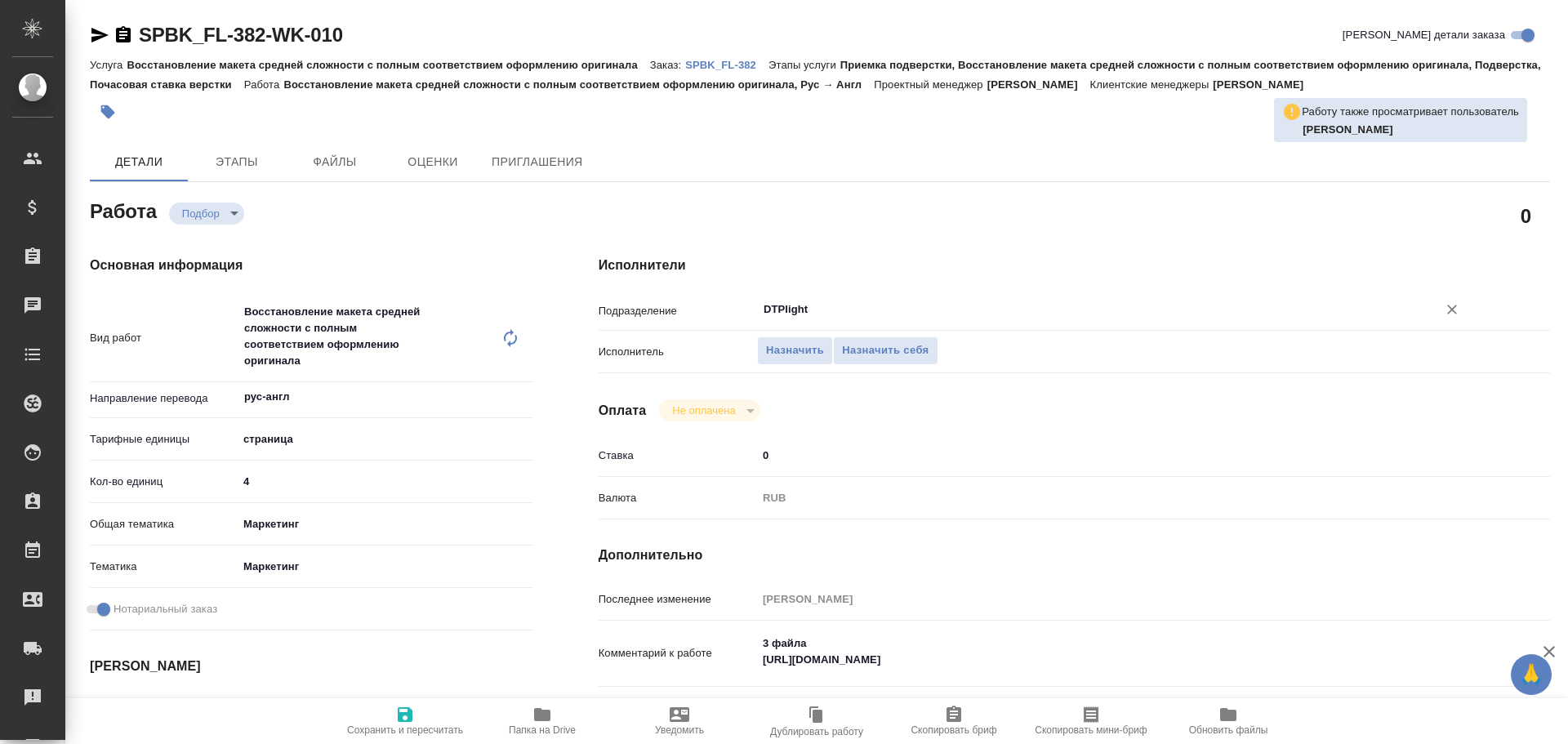
type textarea "x"
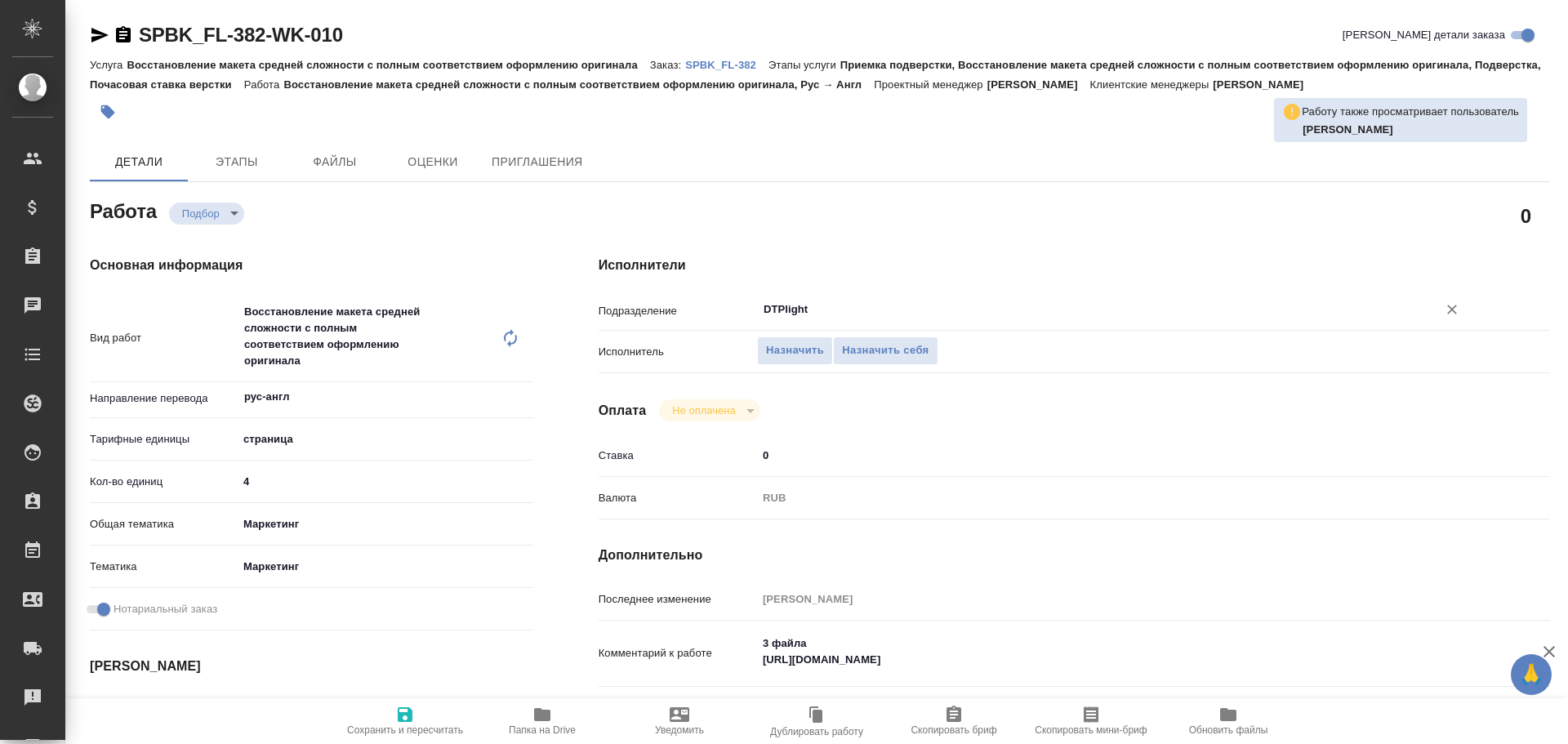
type textarea "x"
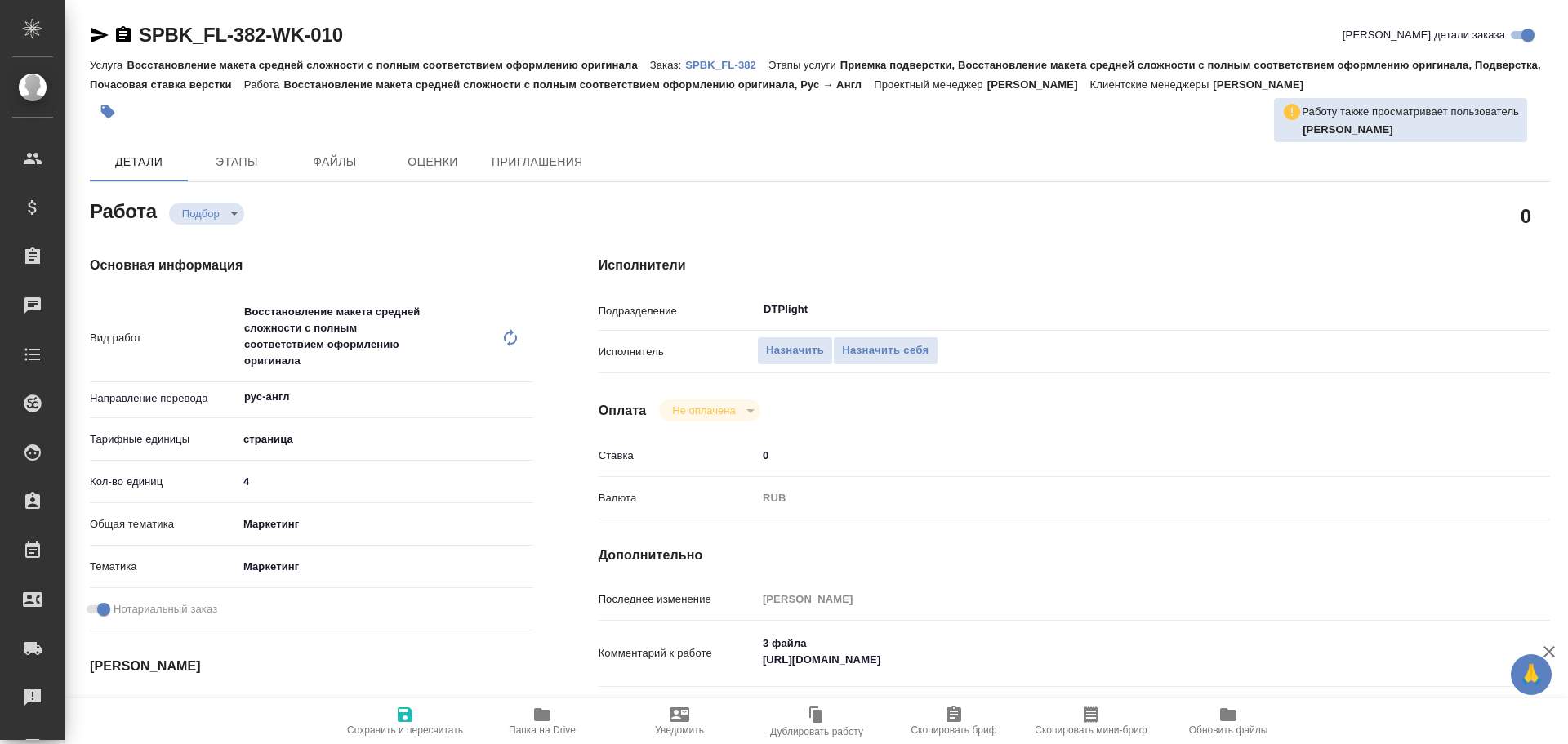
type textarea "x"
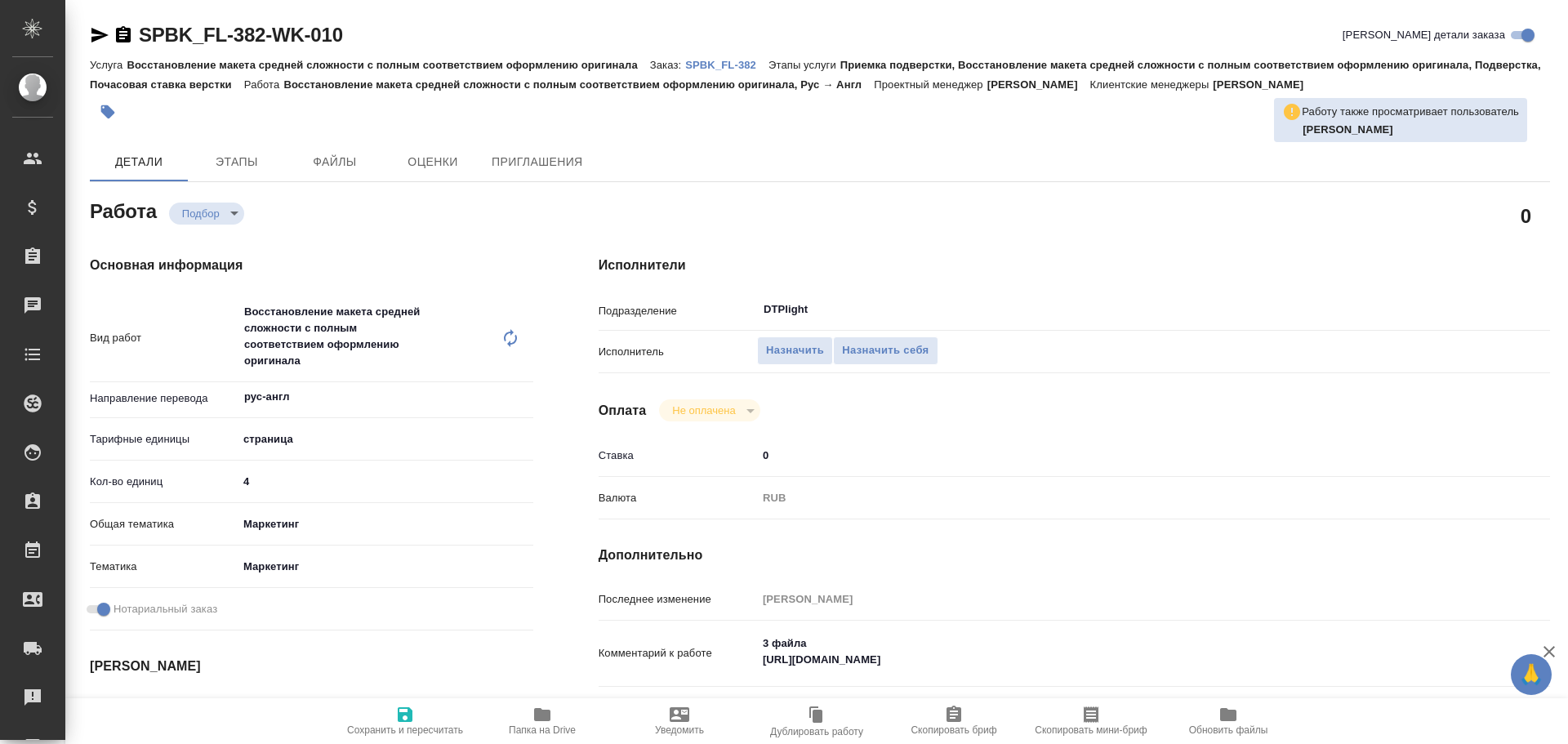
type textarea "x"
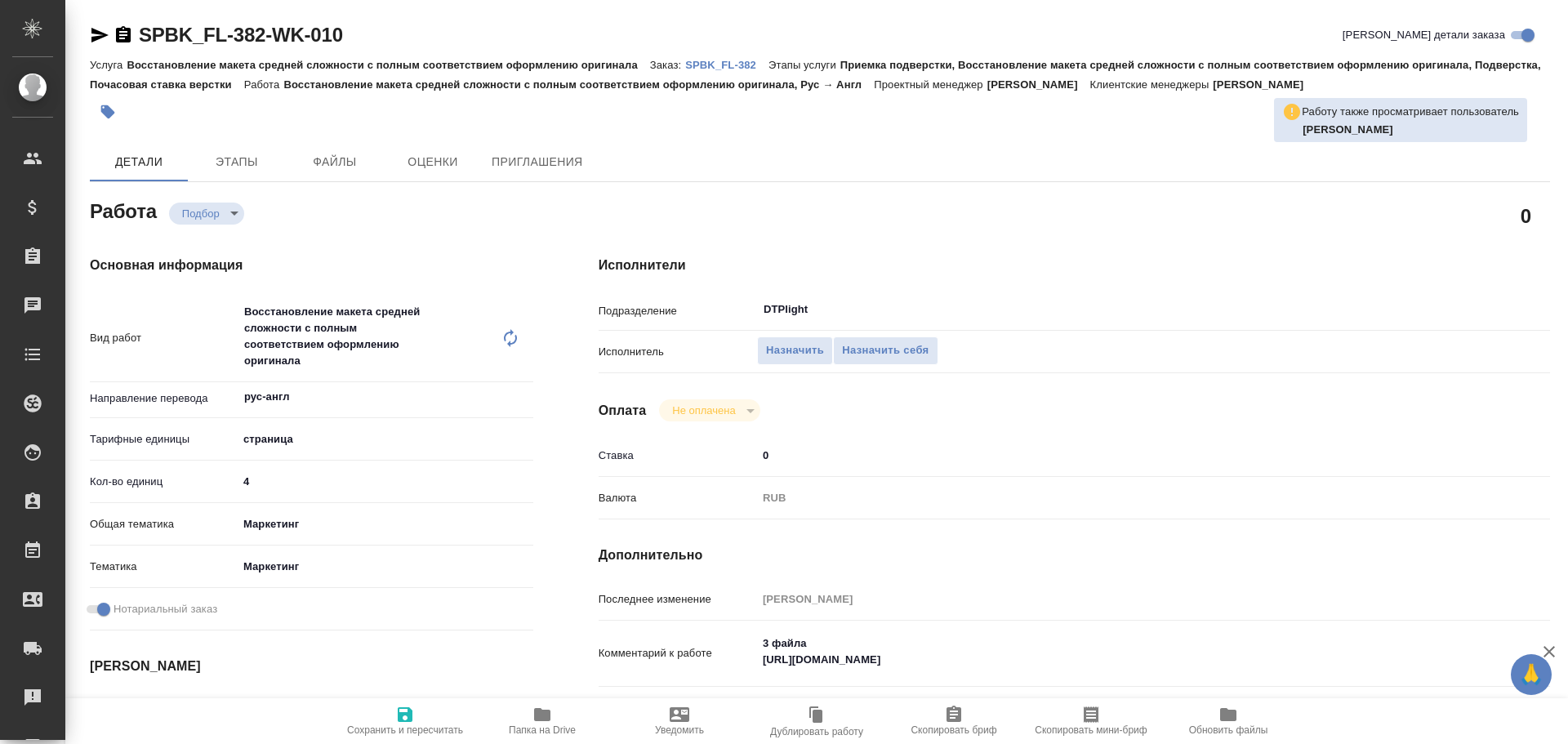
type textarea "x"
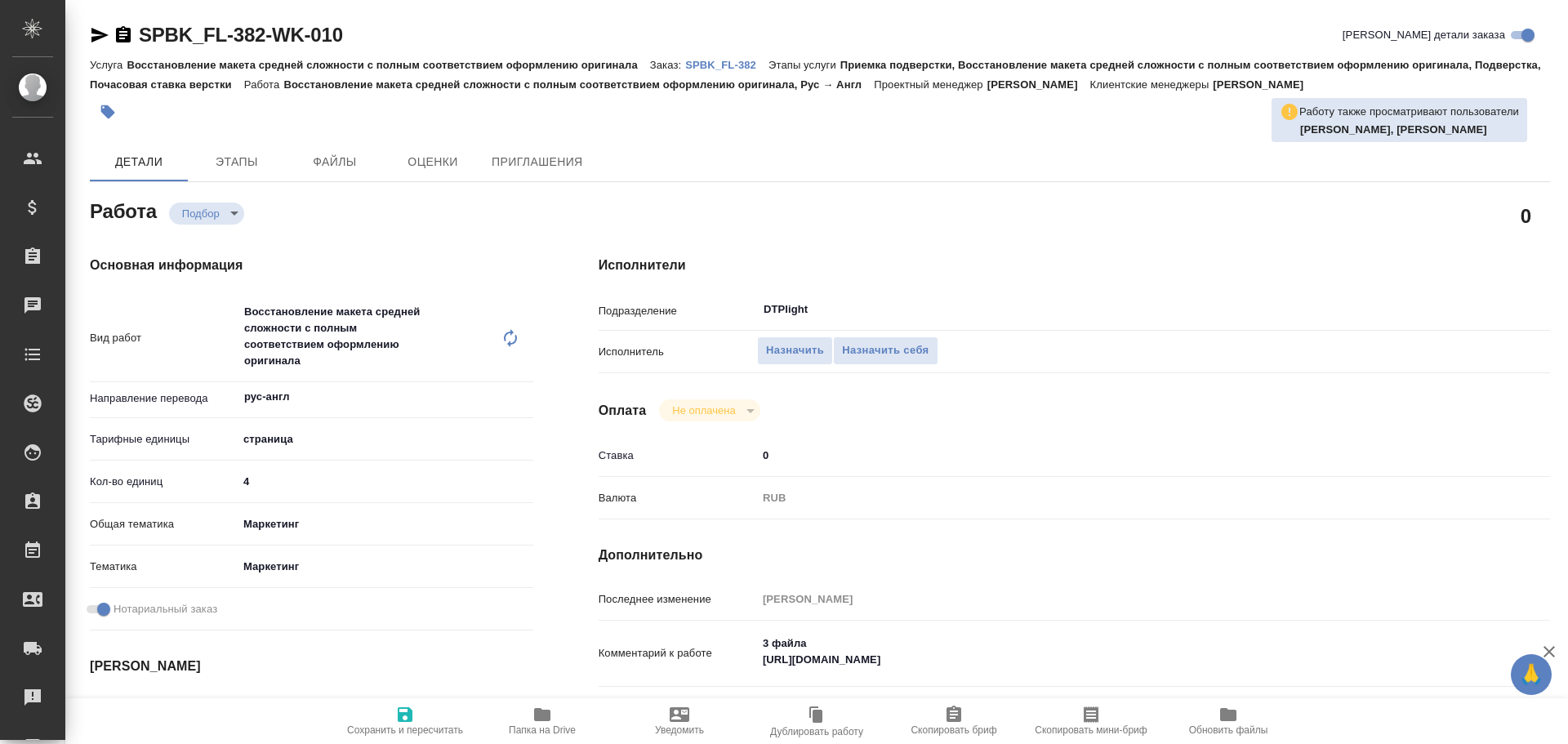
type textarea "x"
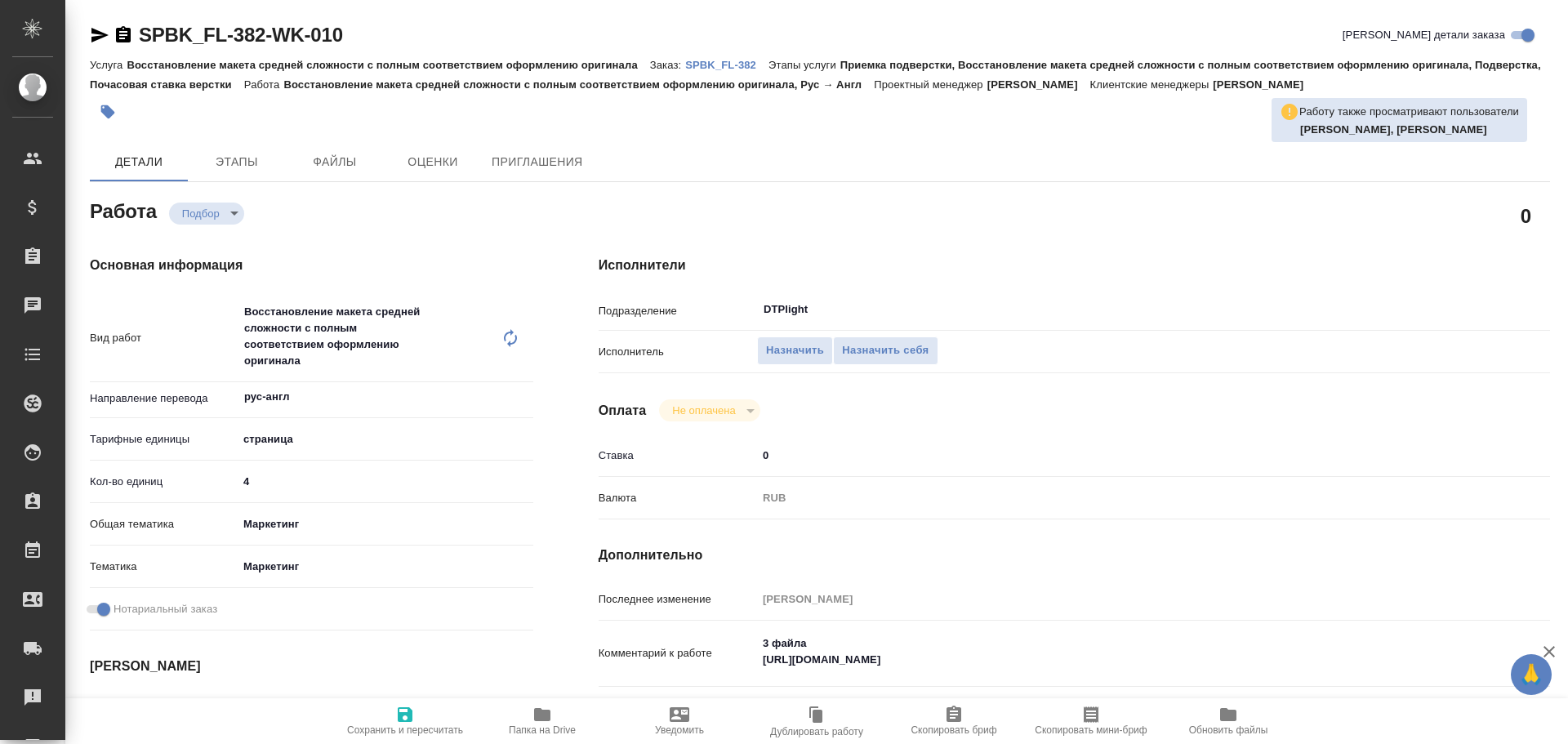
type textarea "x"
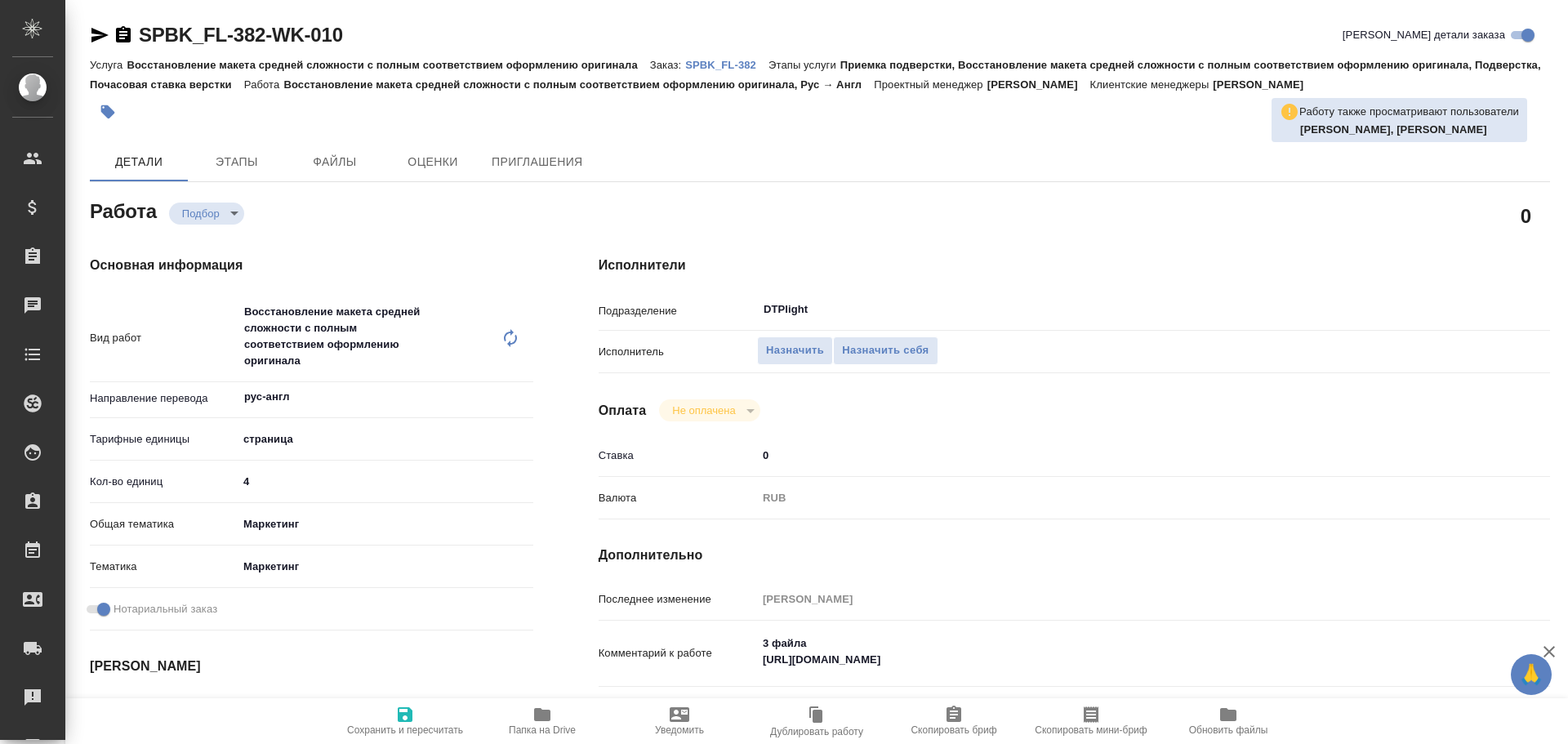
type textarea "x"
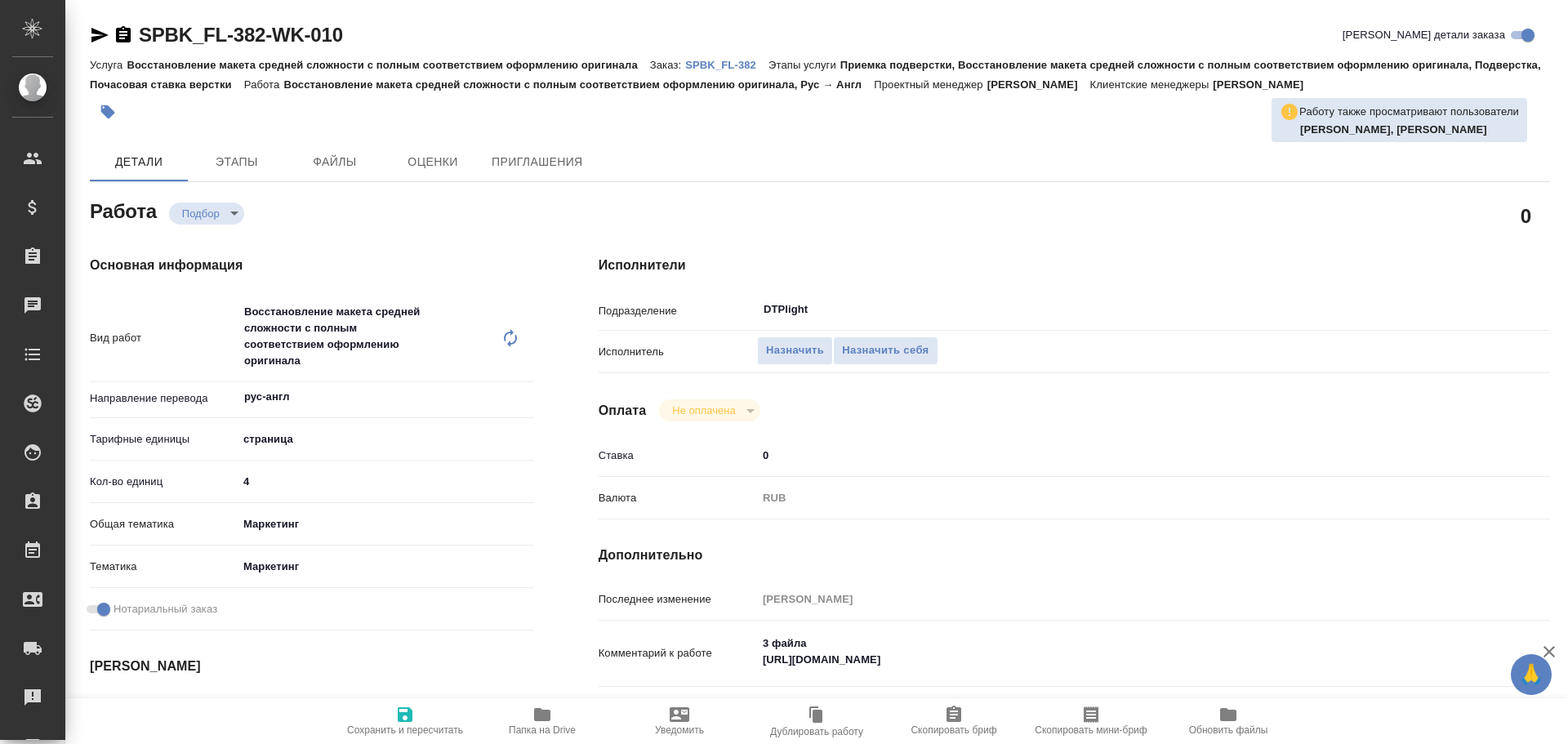
type textarea "x"
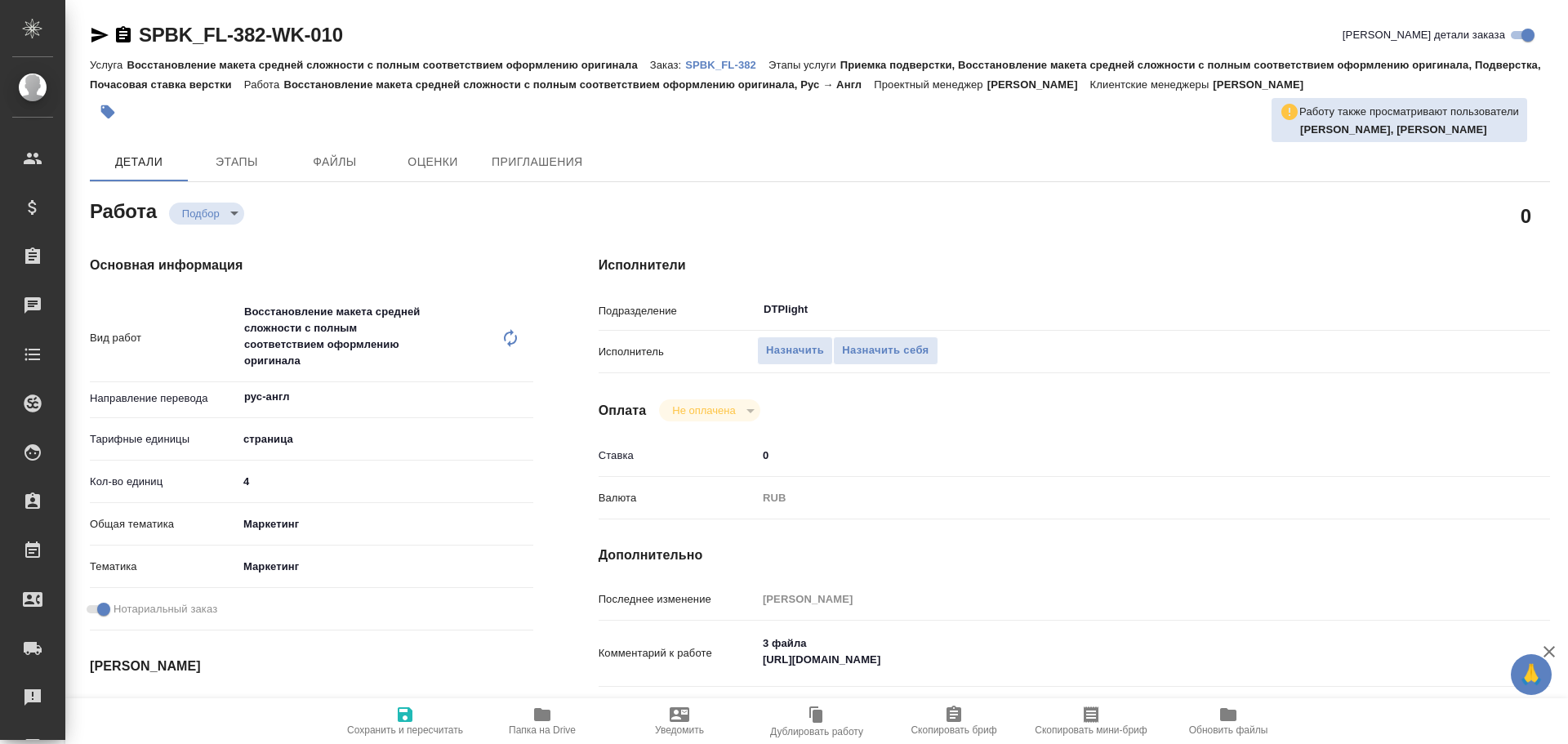
type textarea "x"
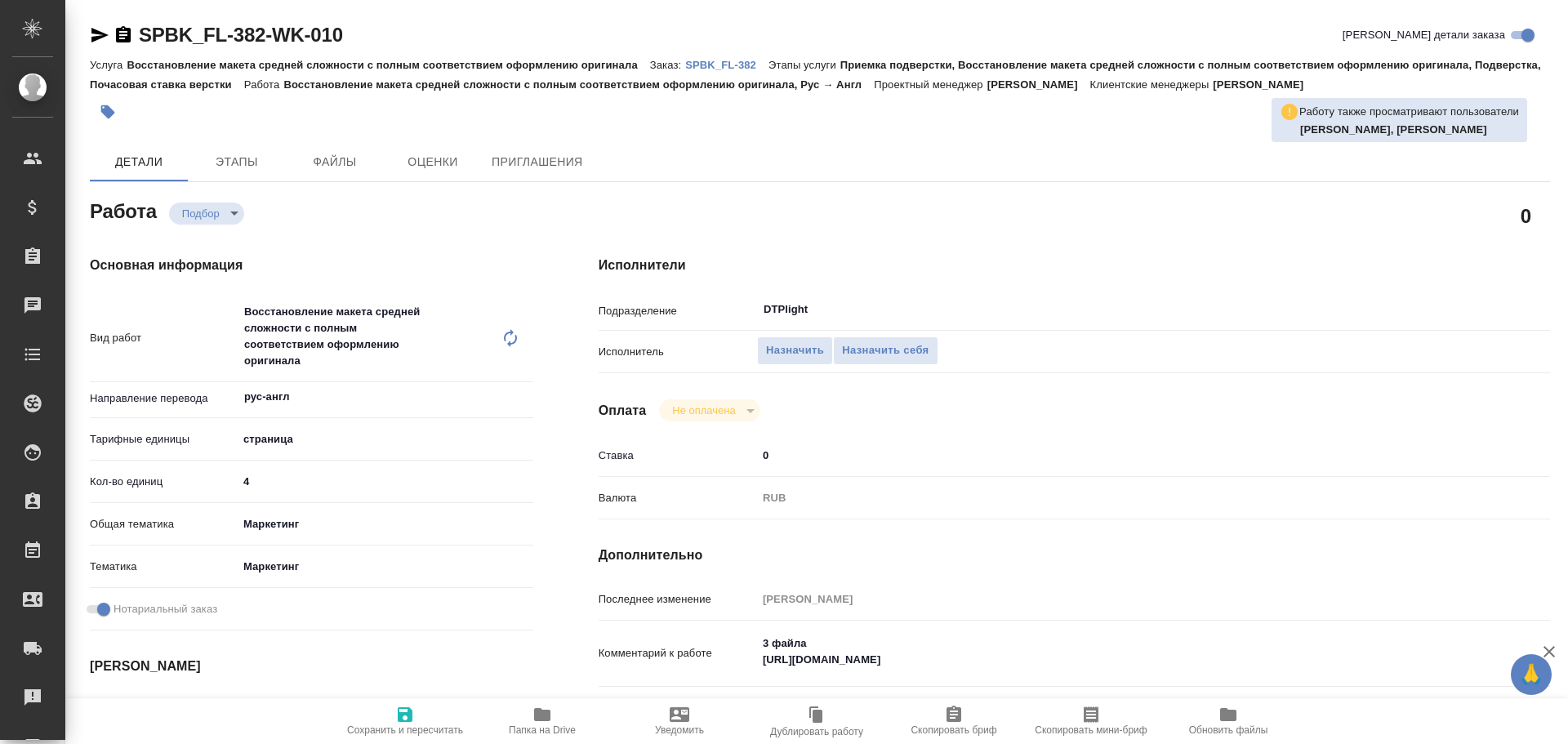
type textarea "x"
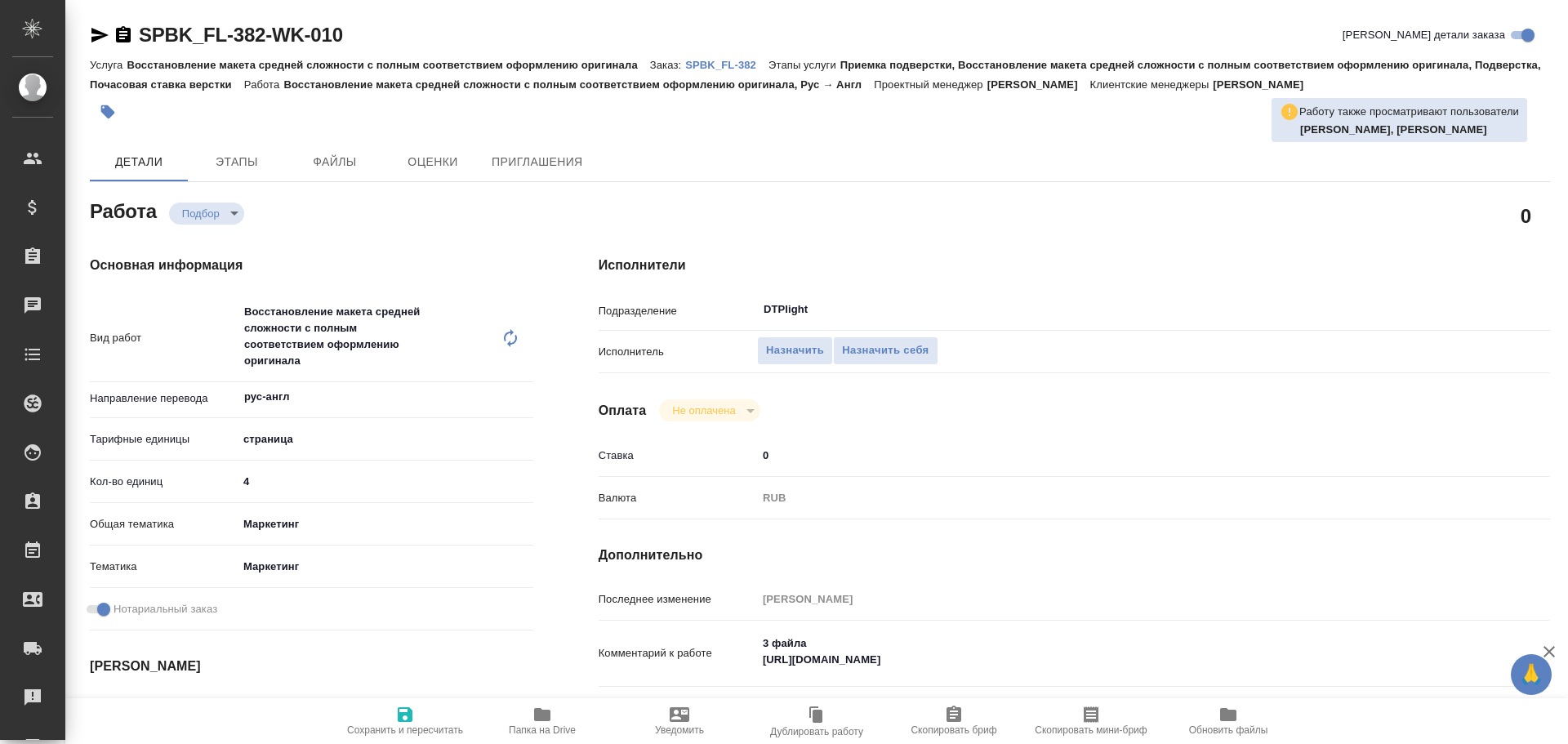
type textarea "x"
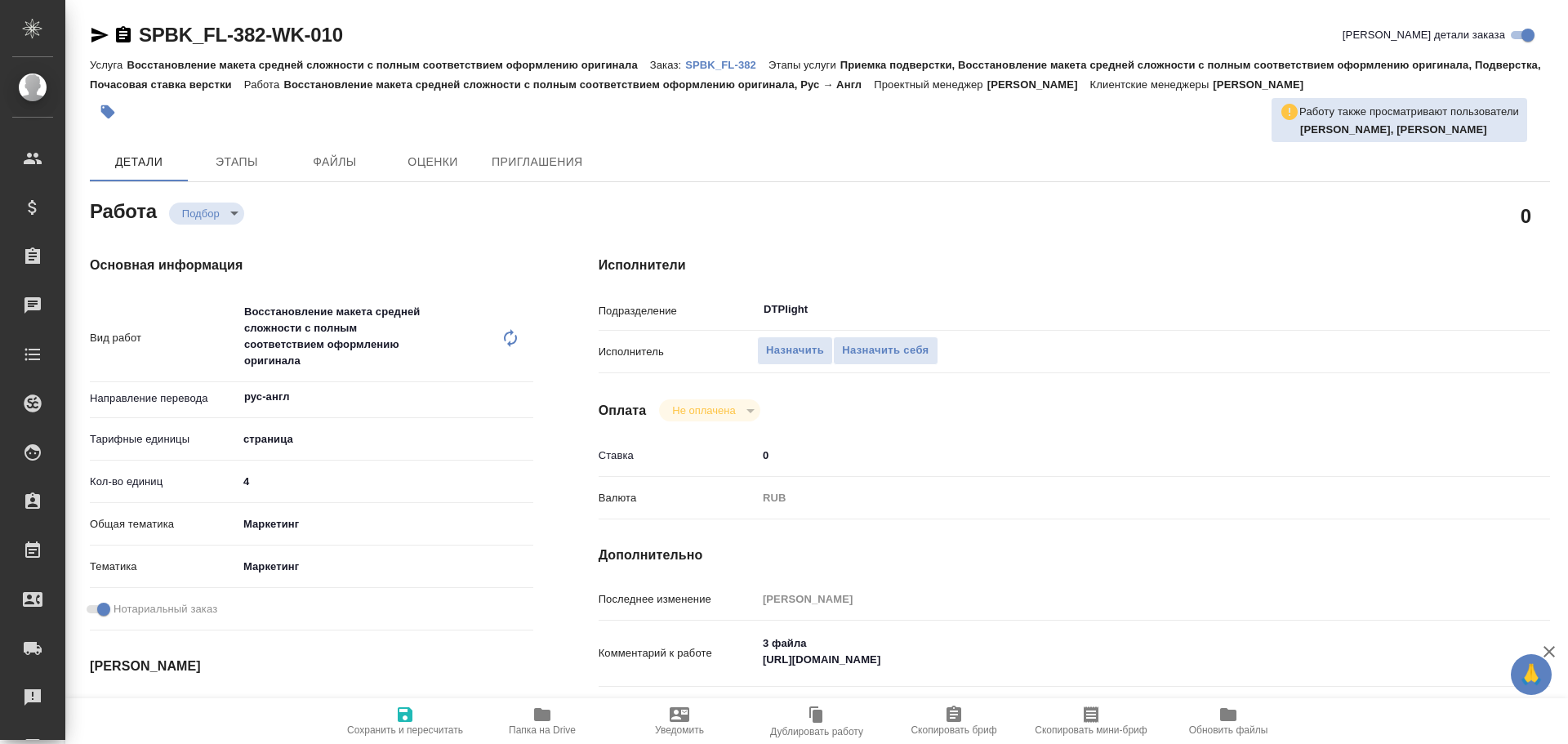
type textarea "x"
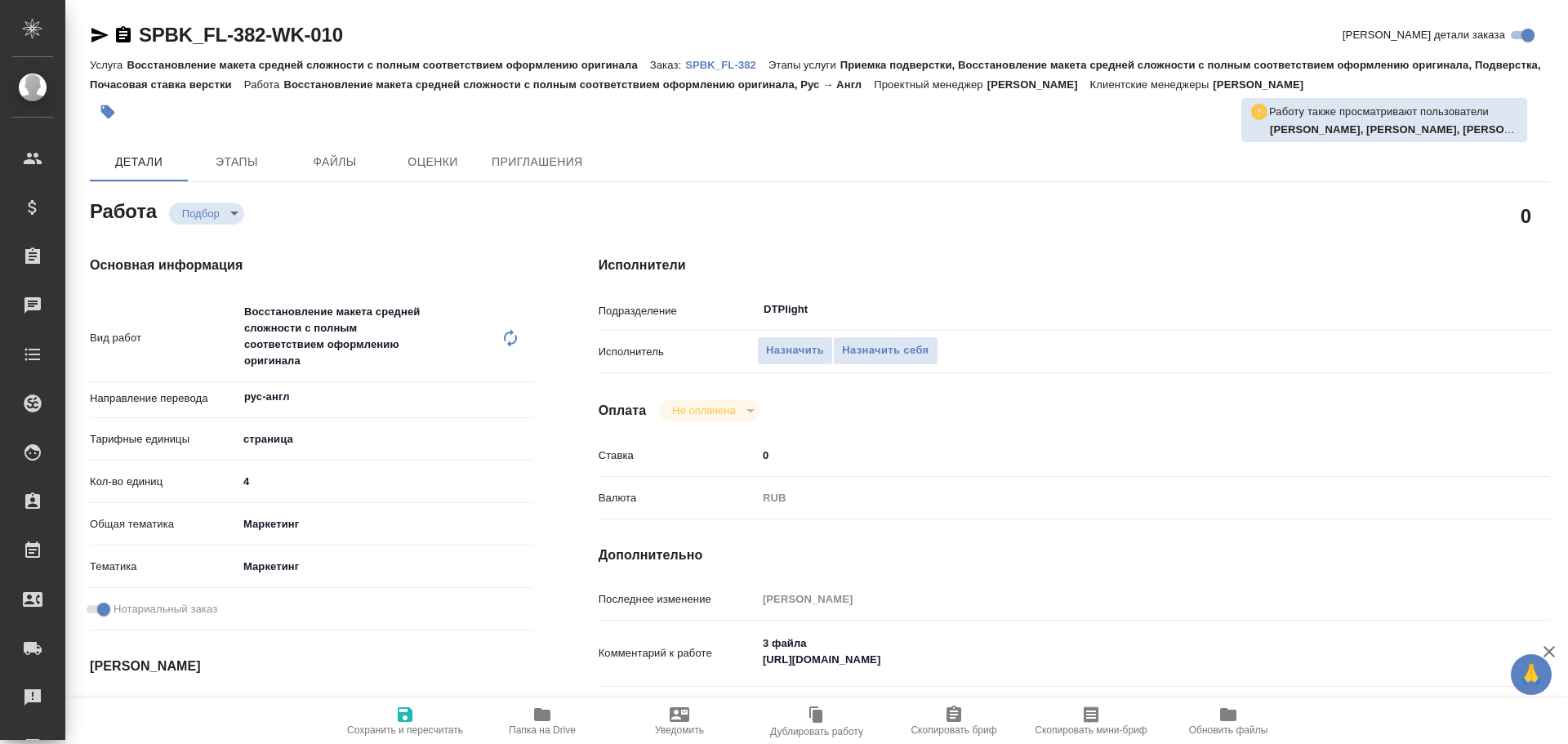
type textarea "x"
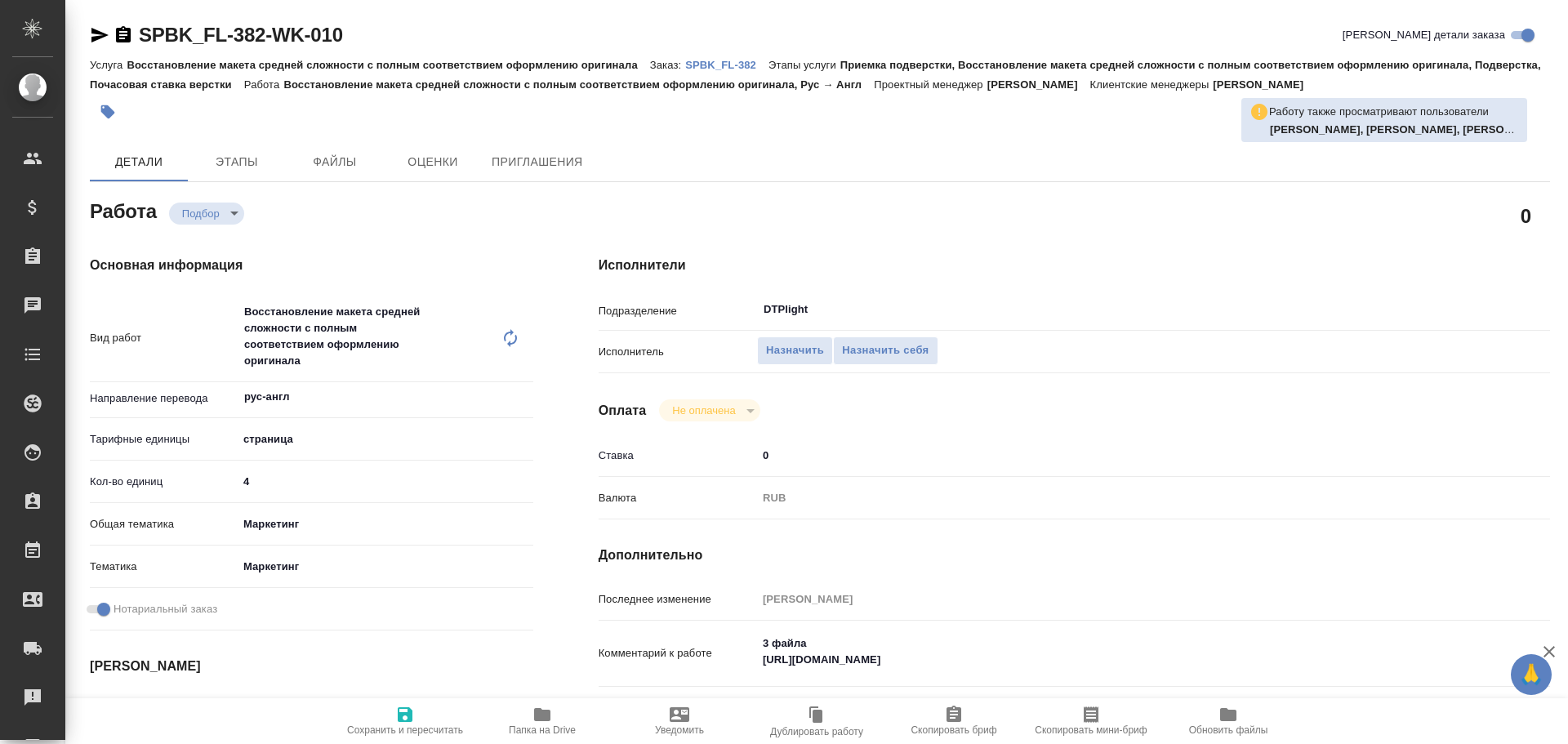
type textarea "x"
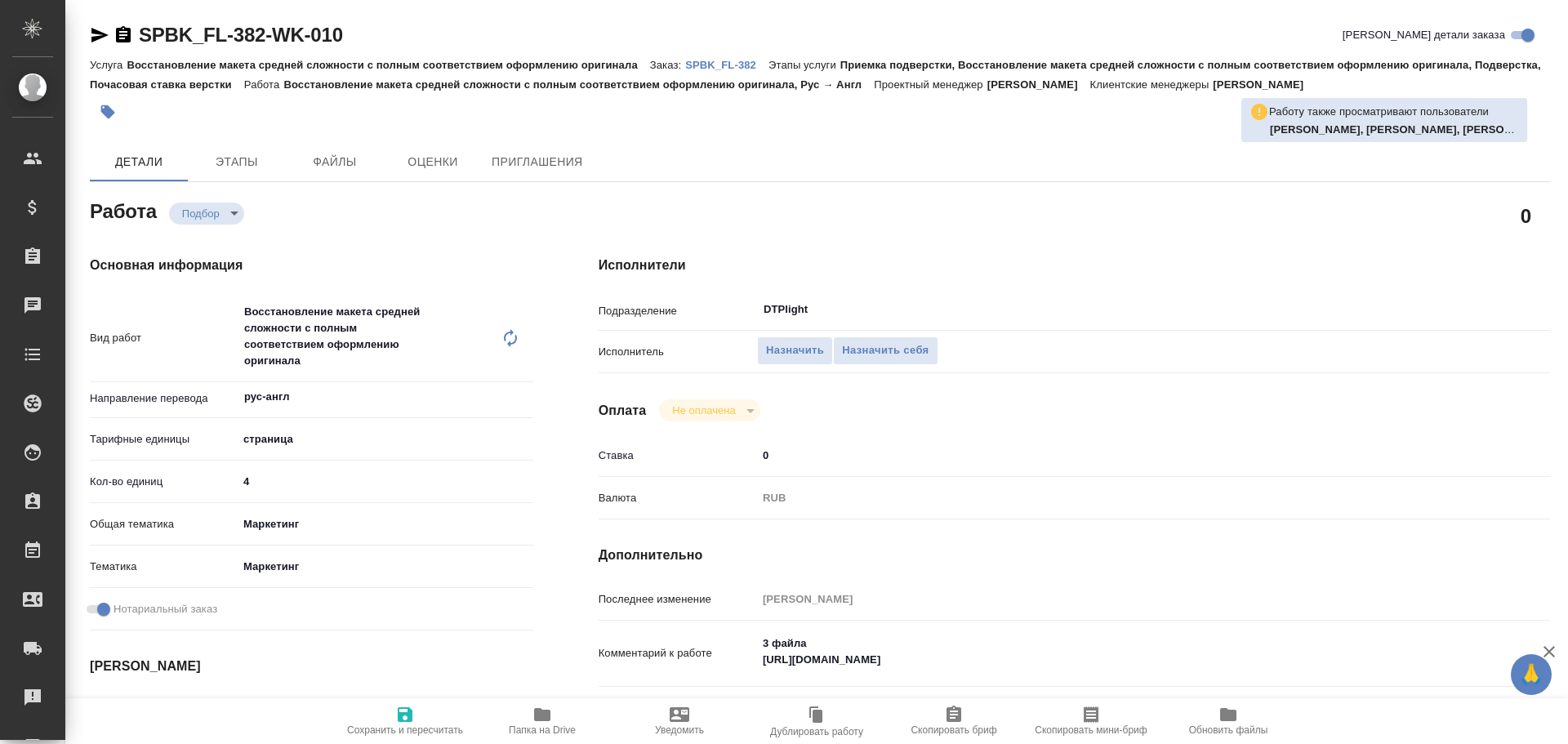
type textarea "x"
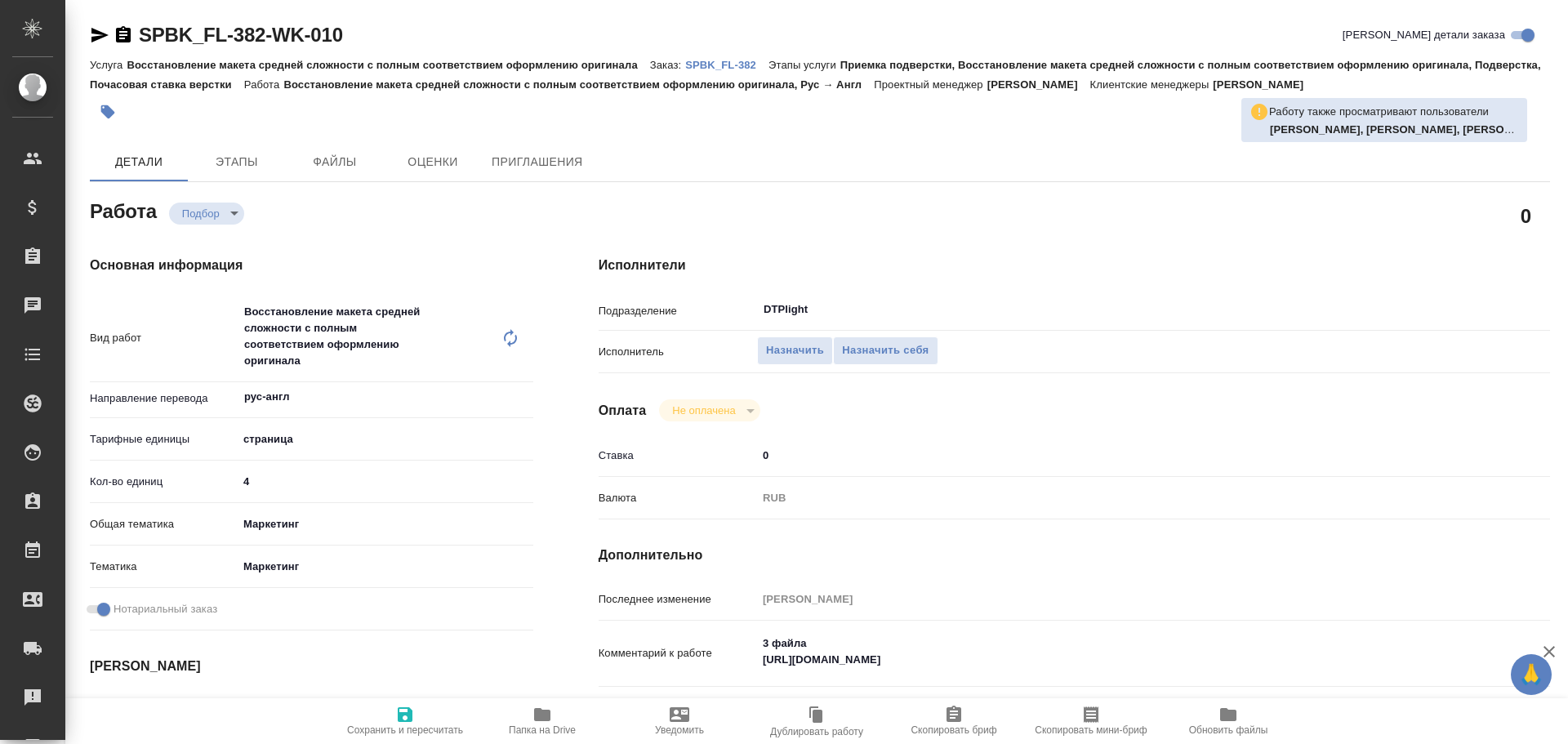
type textarea "x"
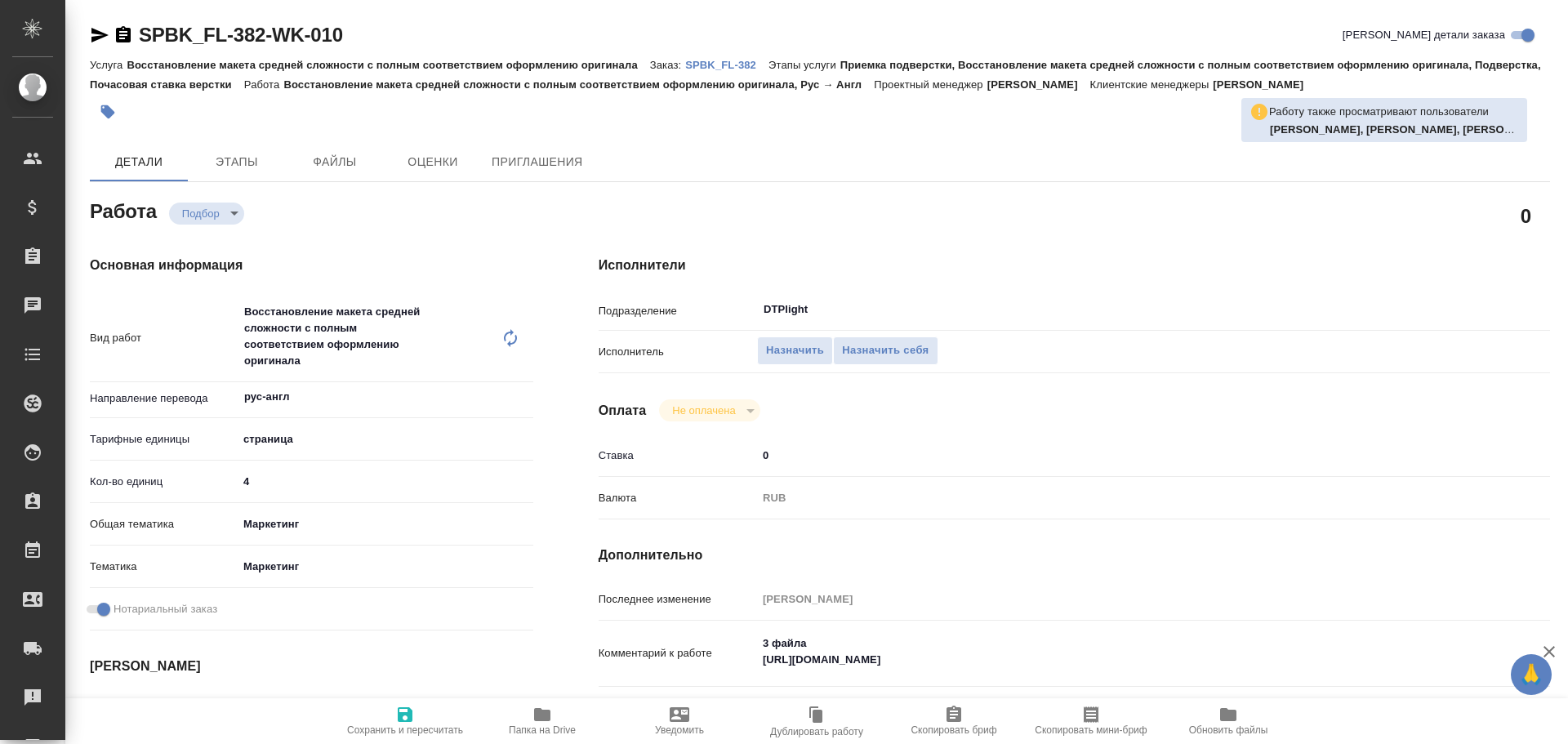
type textarea "x"
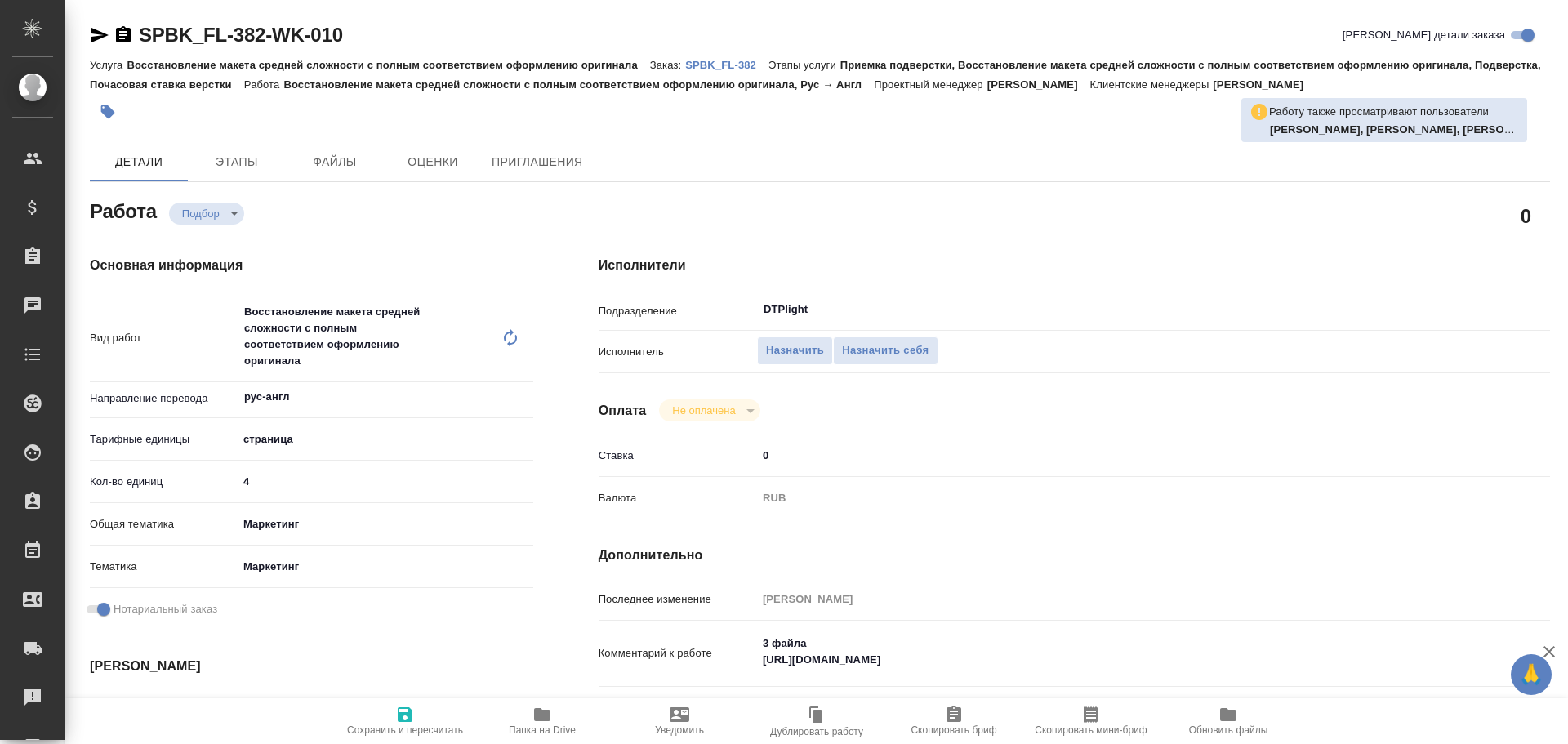
type textarea "x"
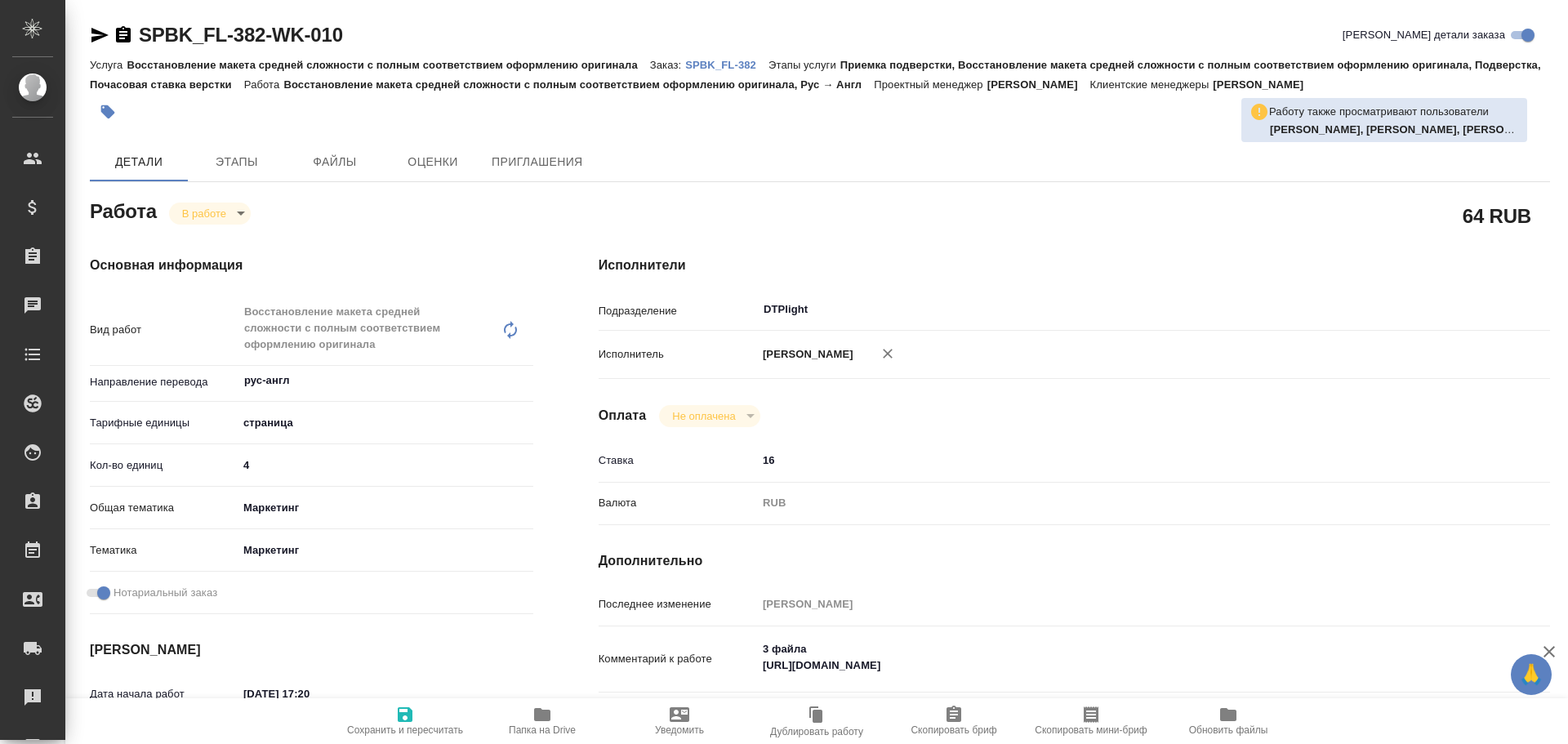
type textarea "x"
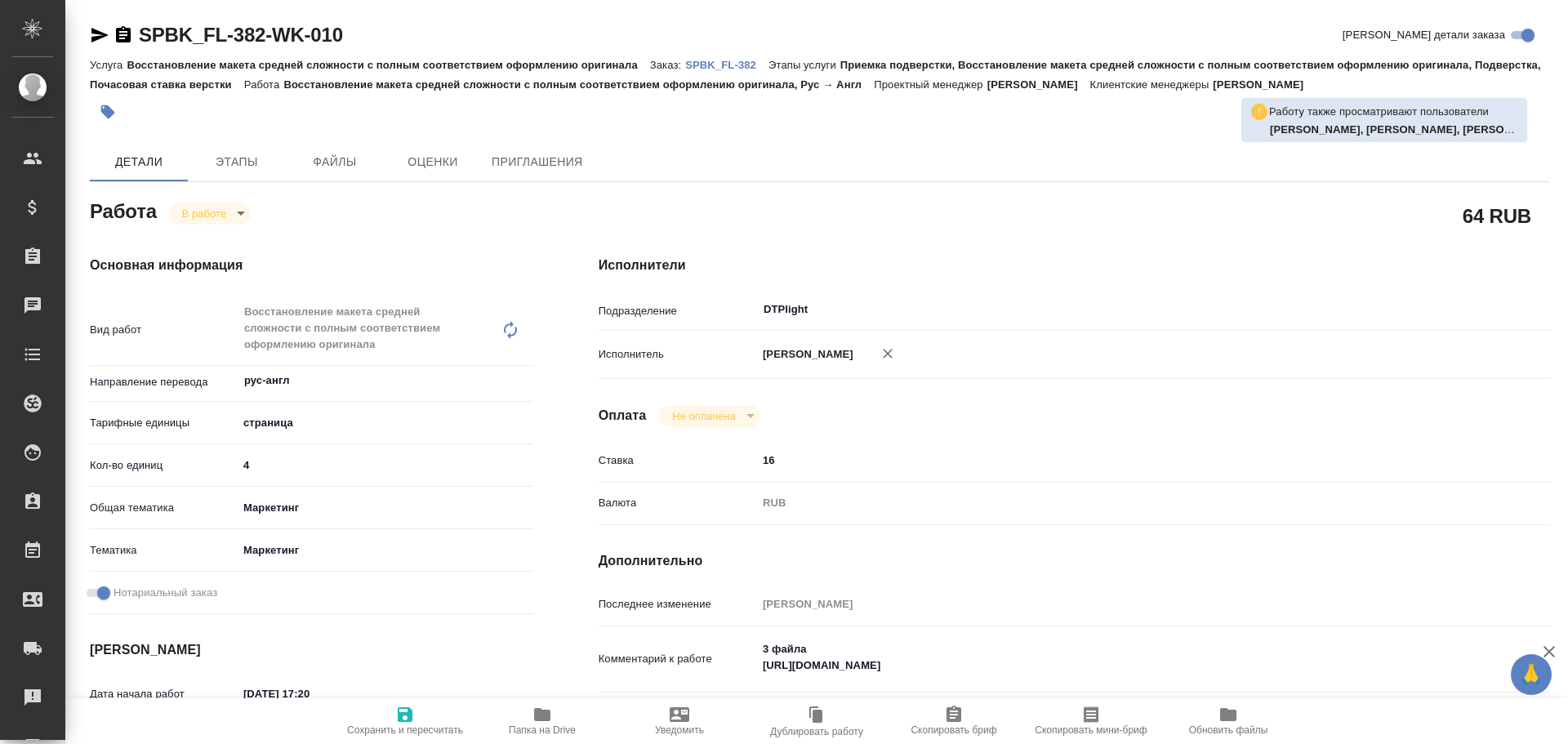
type textarea "x"
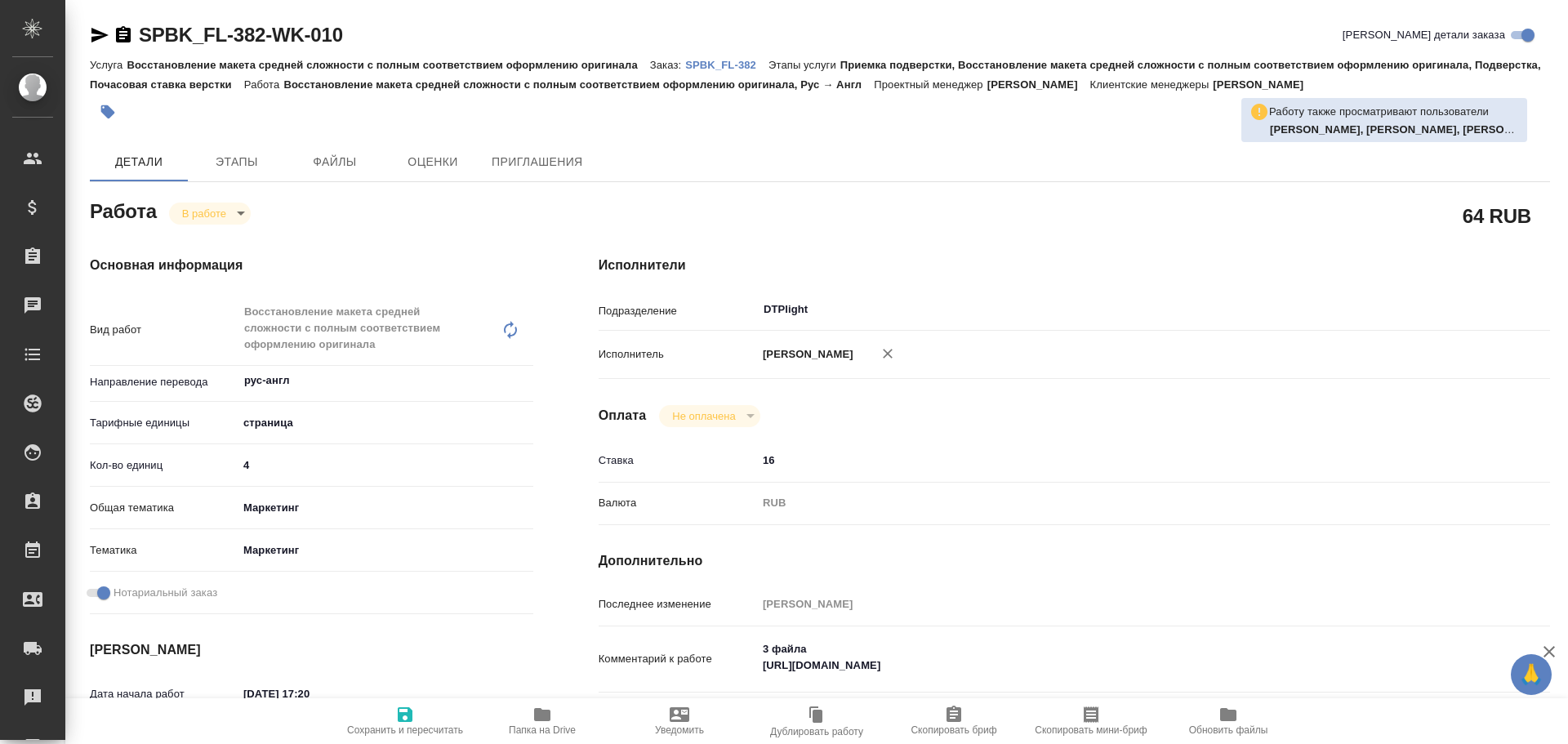
type textarea "x"
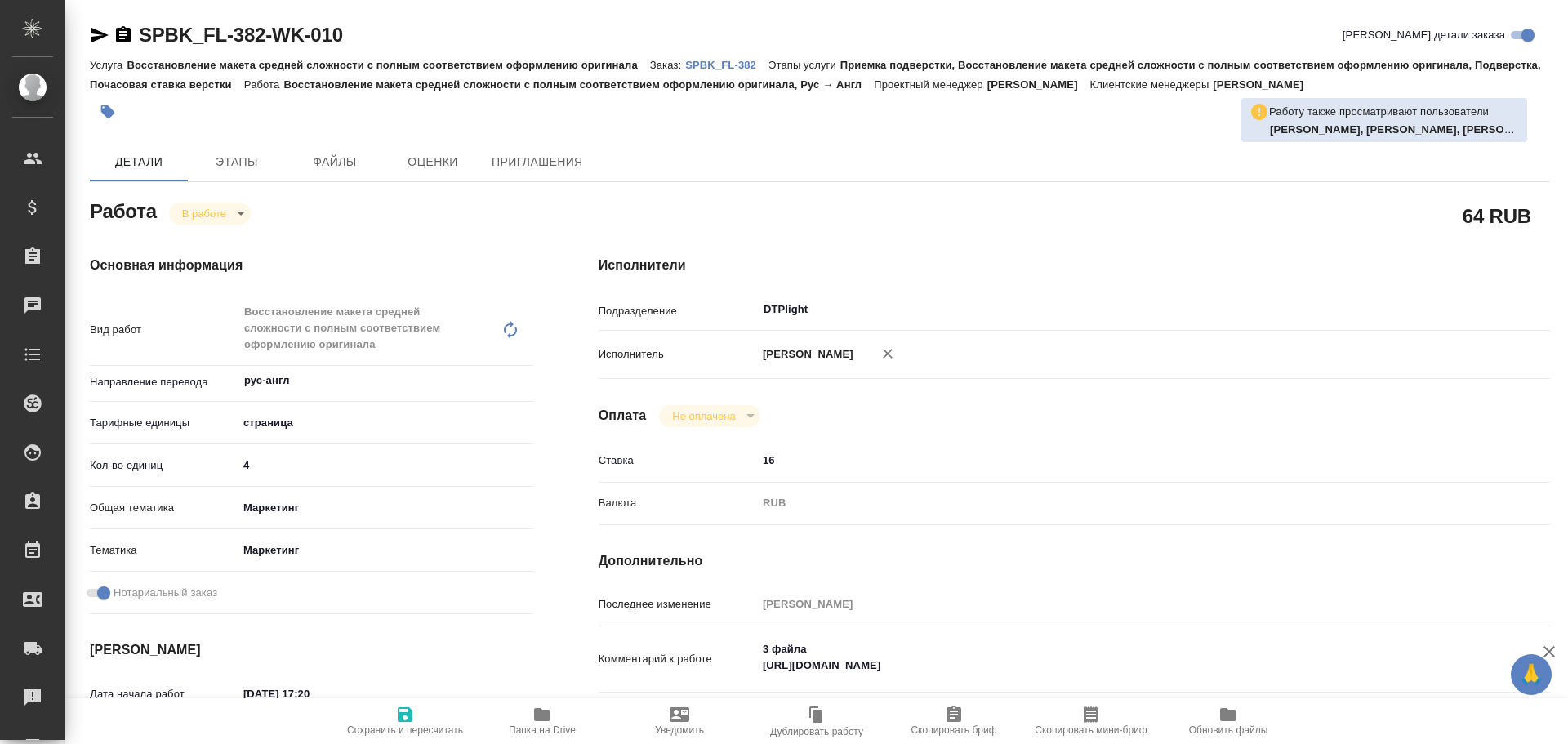
type textarea "x"
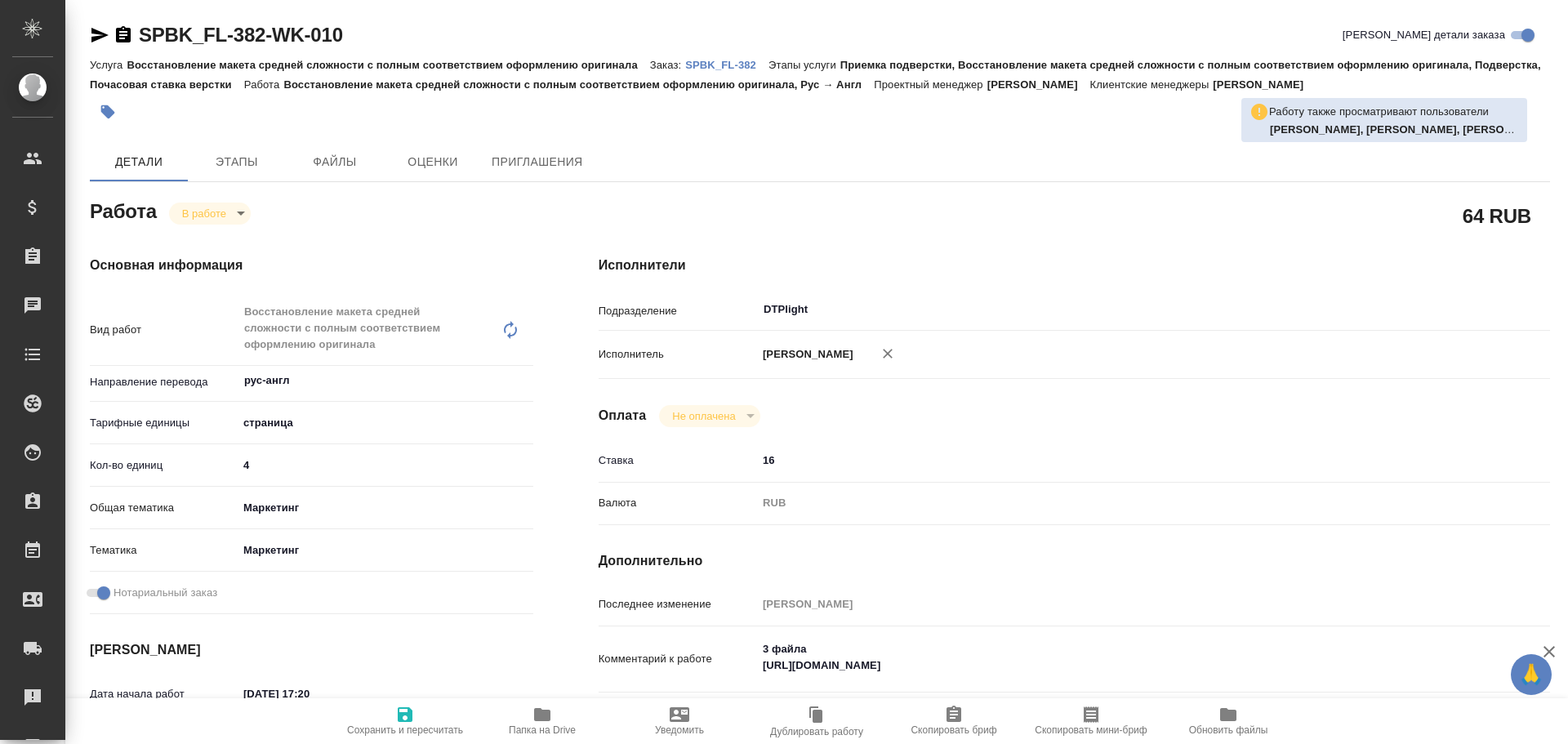
type textarea "x"
